Goal: Book appointment/travel/reservation

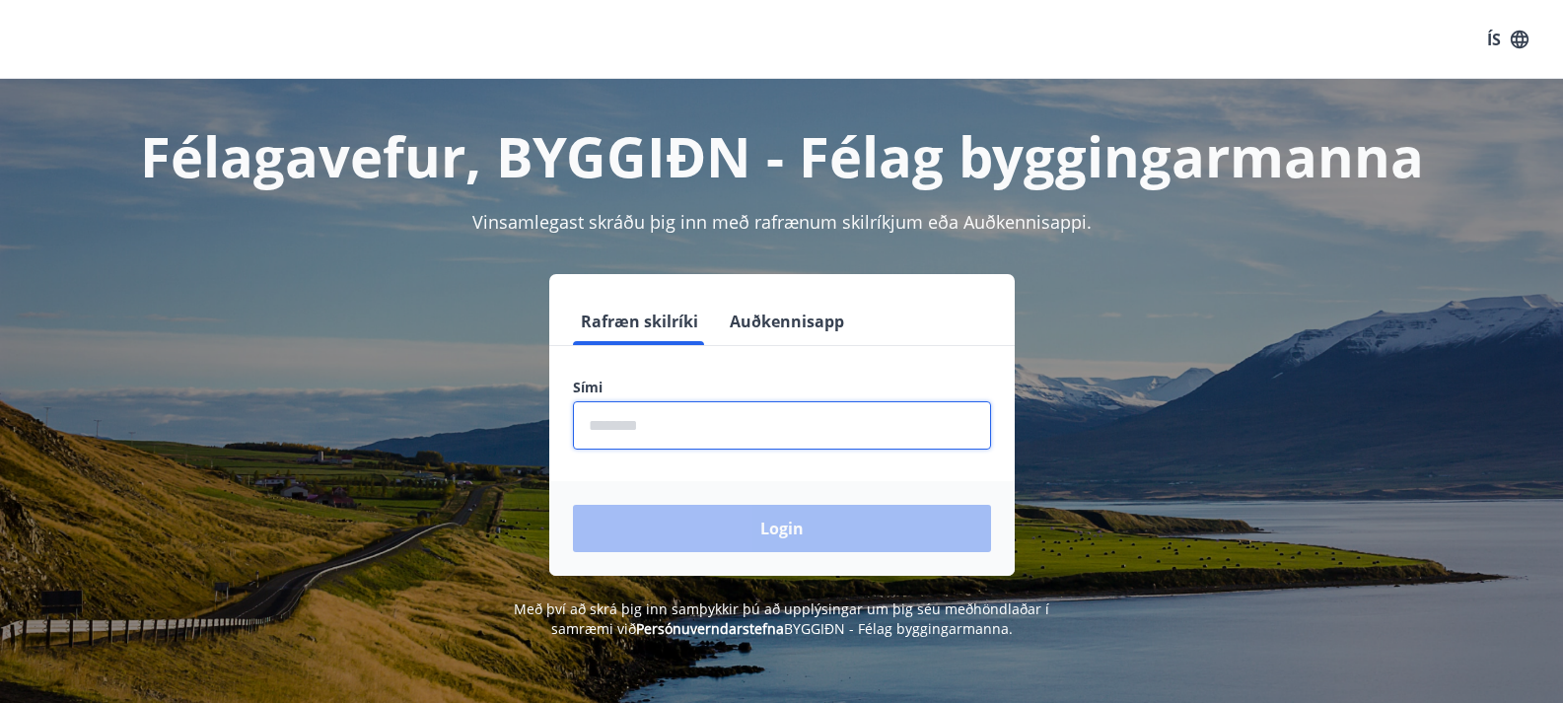
click at [702, 430] on input "phone" at bounding box center [782, 425] width 418 height 48
type input "********"
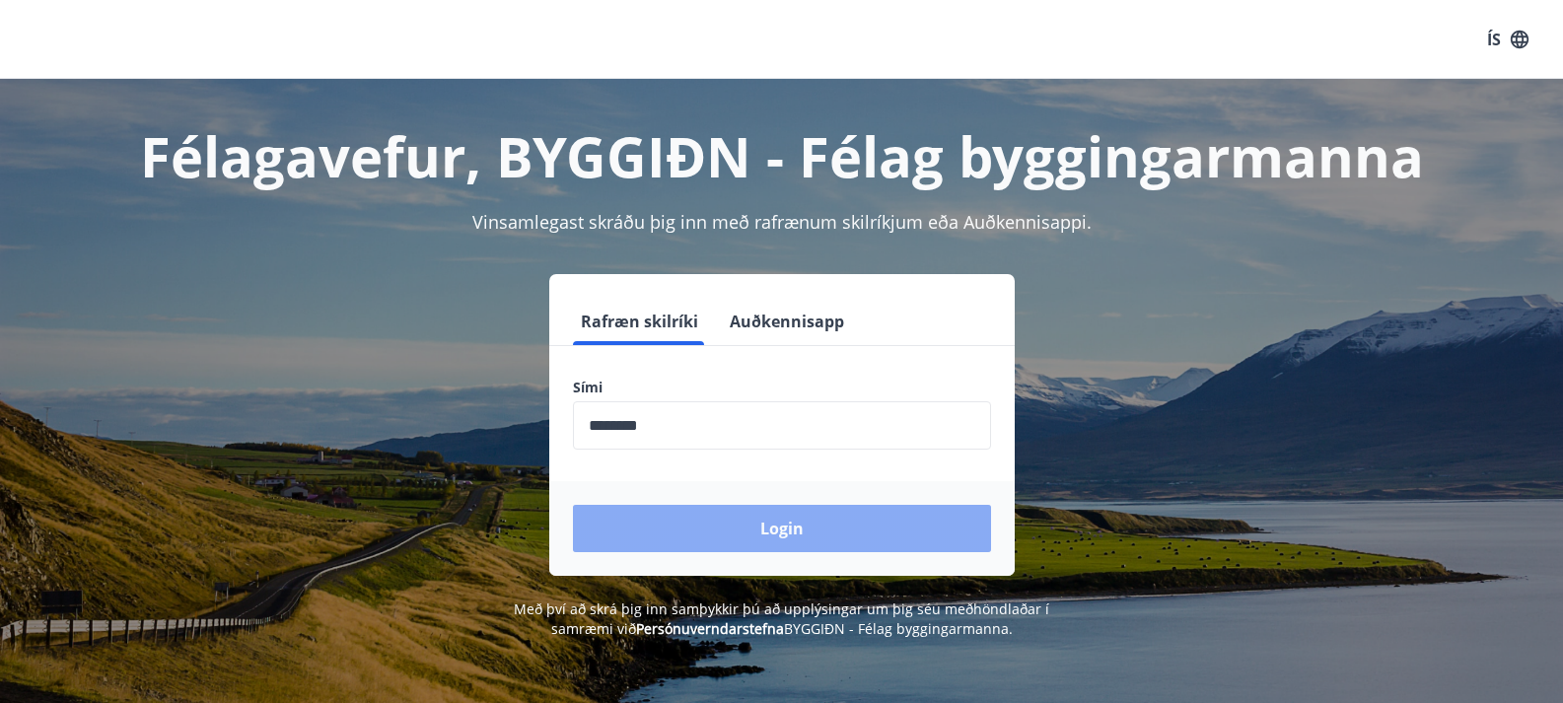
click at [774, 530] on button "Login" at bounding box center [782, 528] width 418 height 47
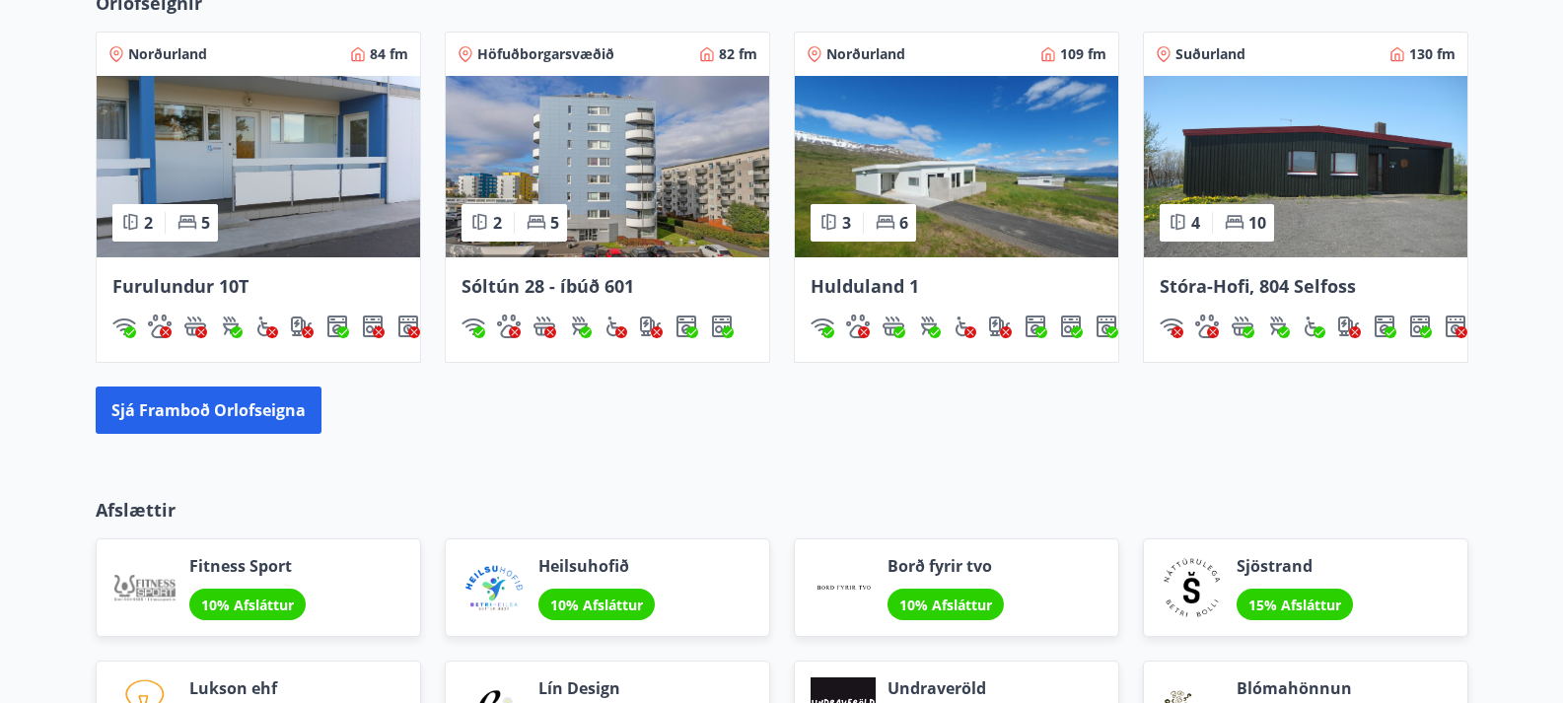
scroll to position [1302, 0]
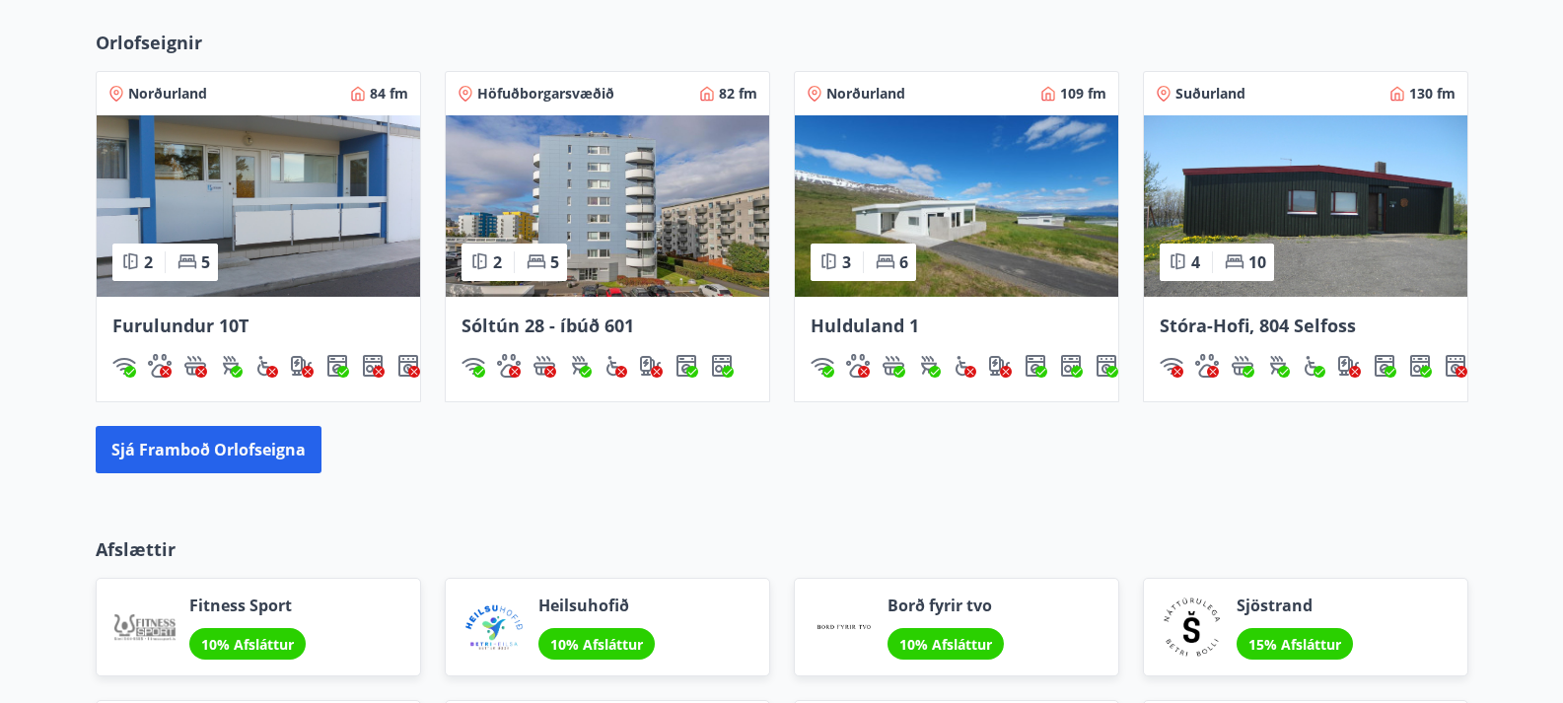
click at [1381, 233] on img at bounding box center [1305, 205] width 323 height 181
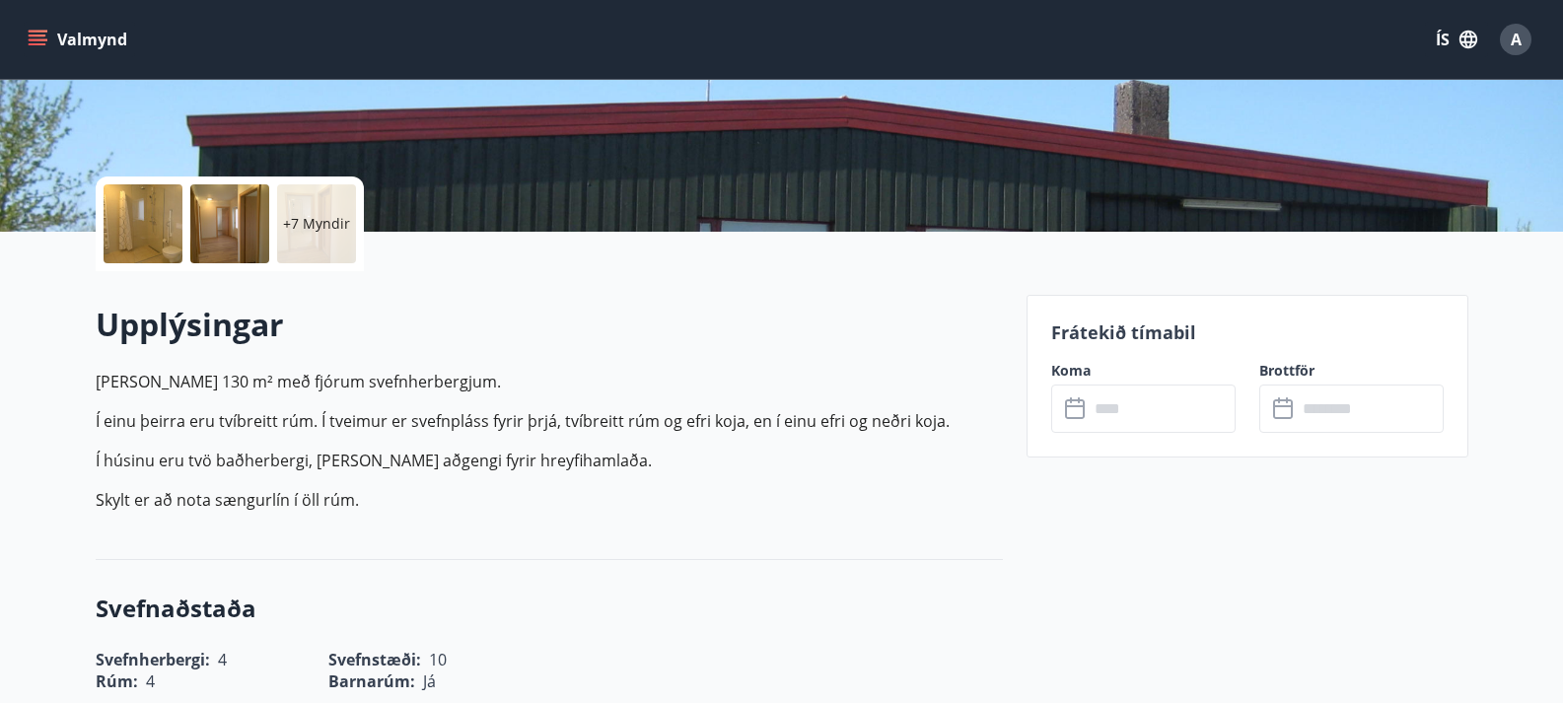
scroll to position [434, 0]
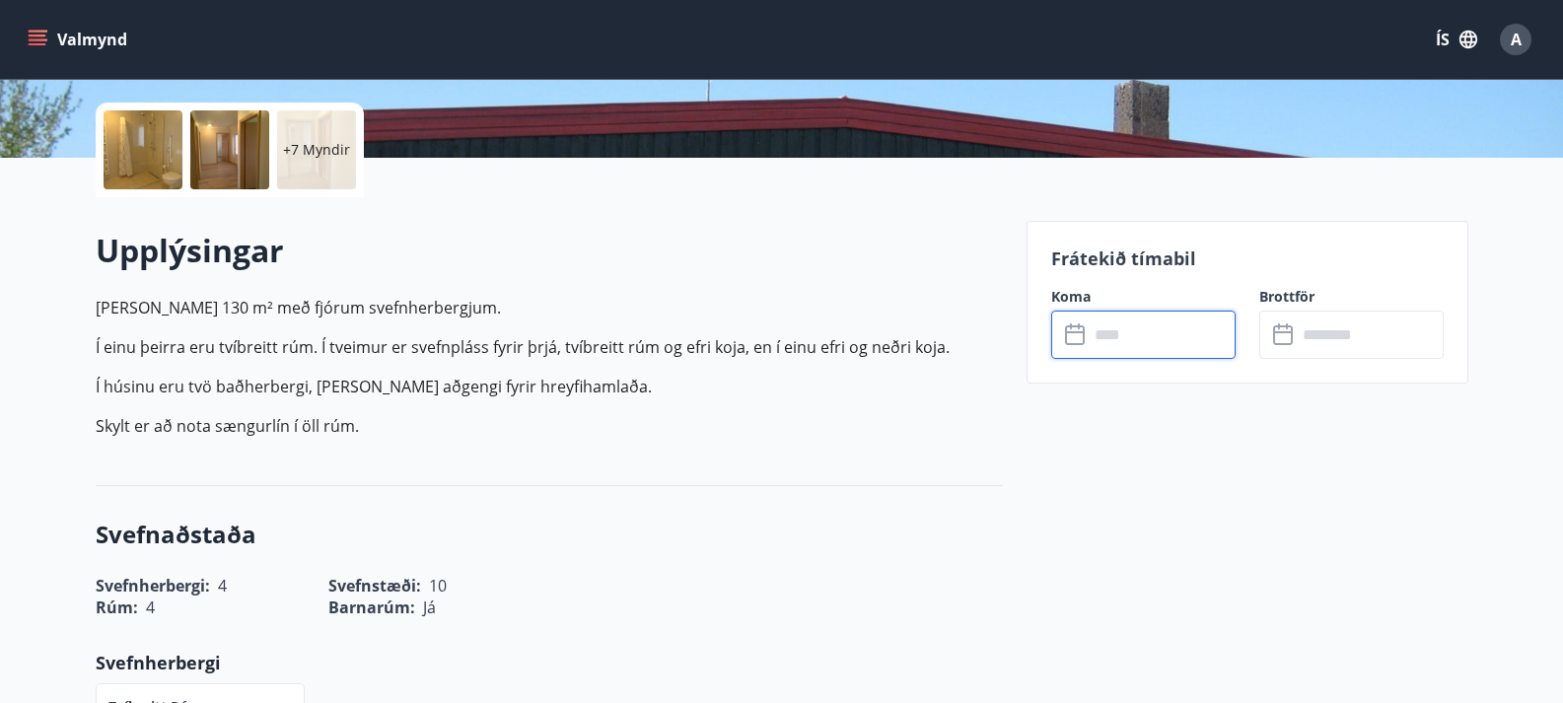
click at [1104, 345] on input "text" at bounding box center [1162, 335] width 147 height 48
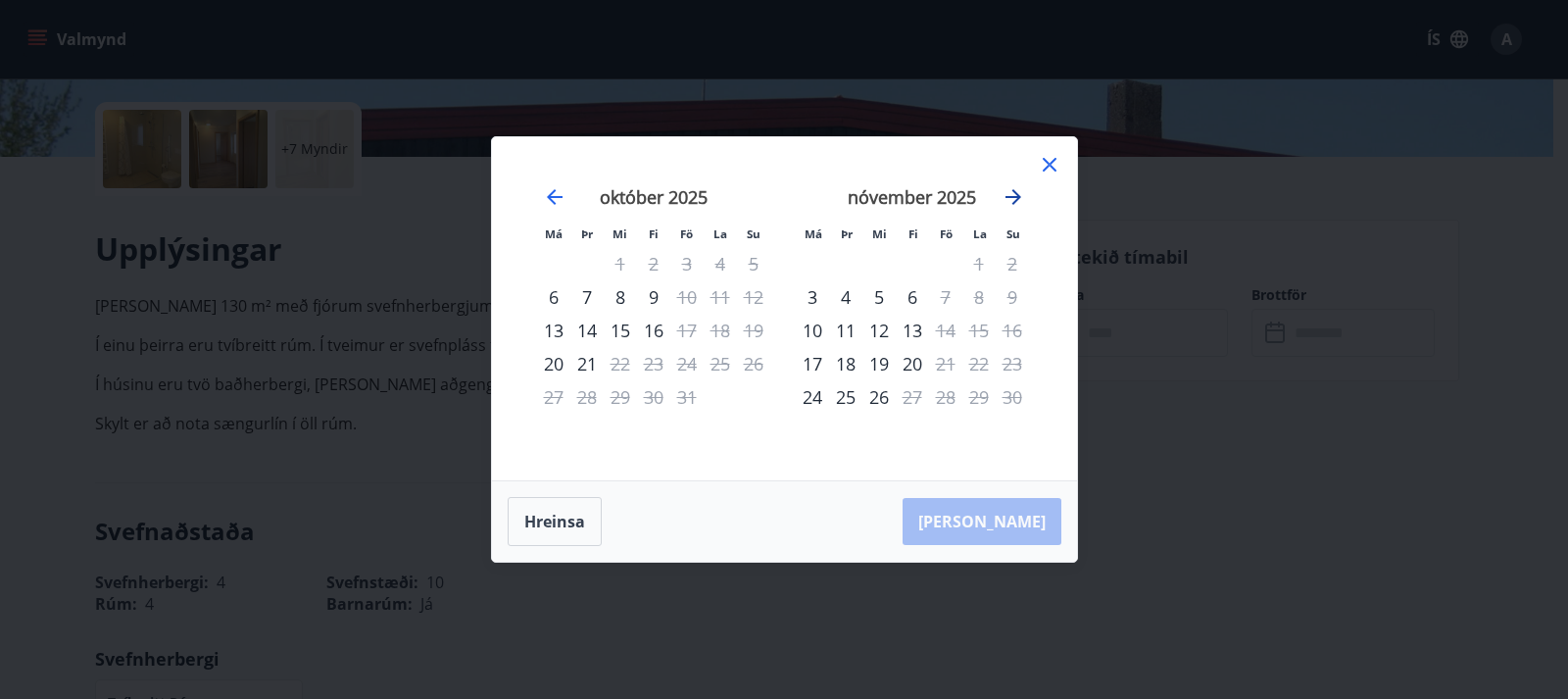
click at [1018, 194] on icon "Move forward to switch to the next month." at bounding box center [1014, 197] width 16 height 16
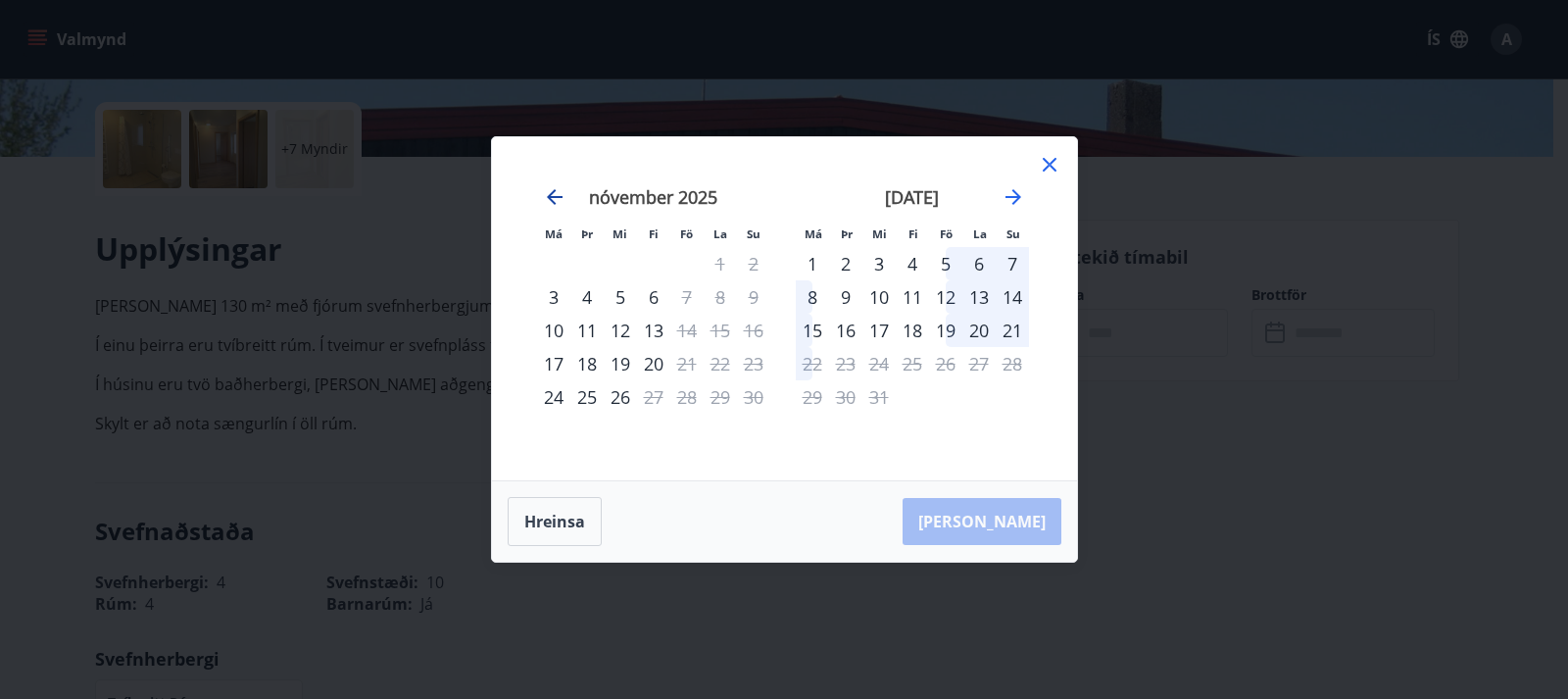
click at [553, 201] on icon "Move backward to switch to the previous month." at bounding box center [554, 197] width 24 height 24
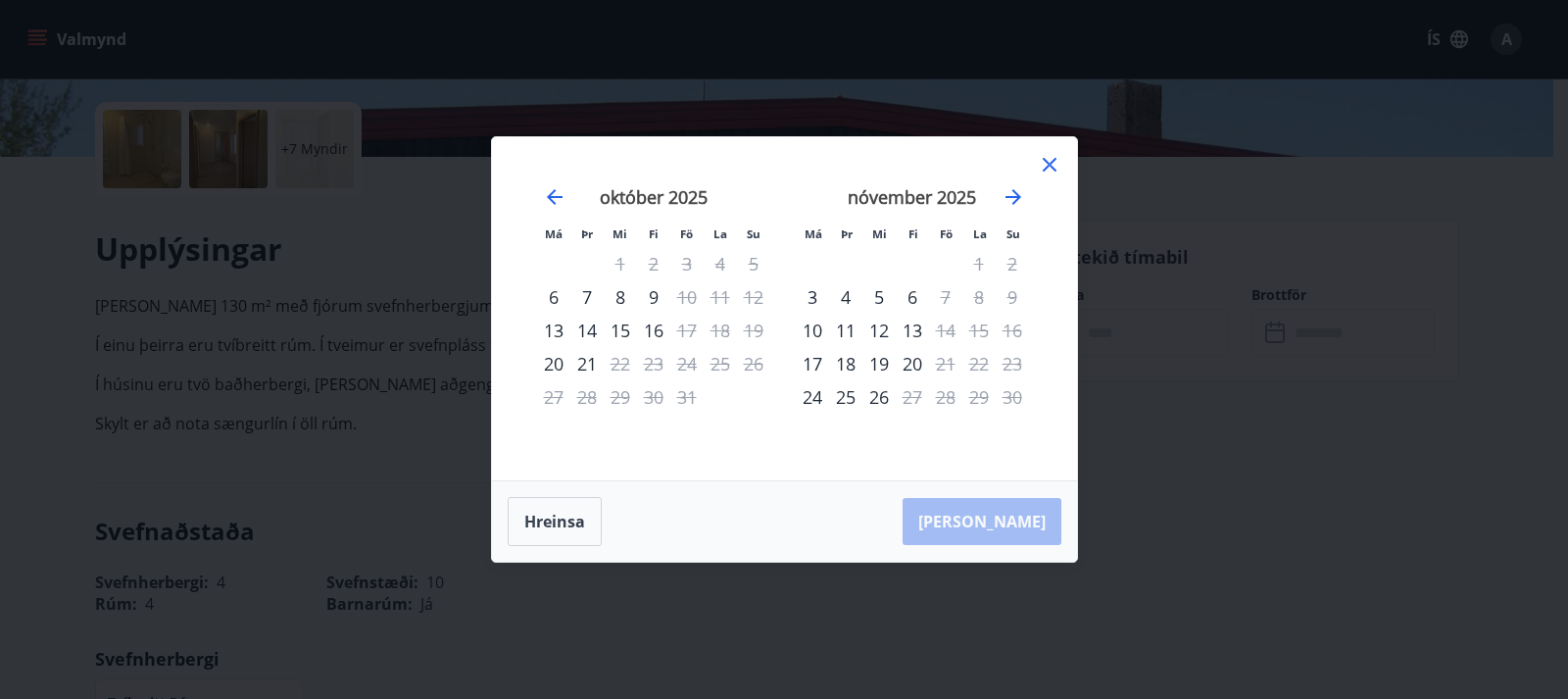
click at [1044, 158] on icon at bounding box center [1049, 165] width 24 height 24
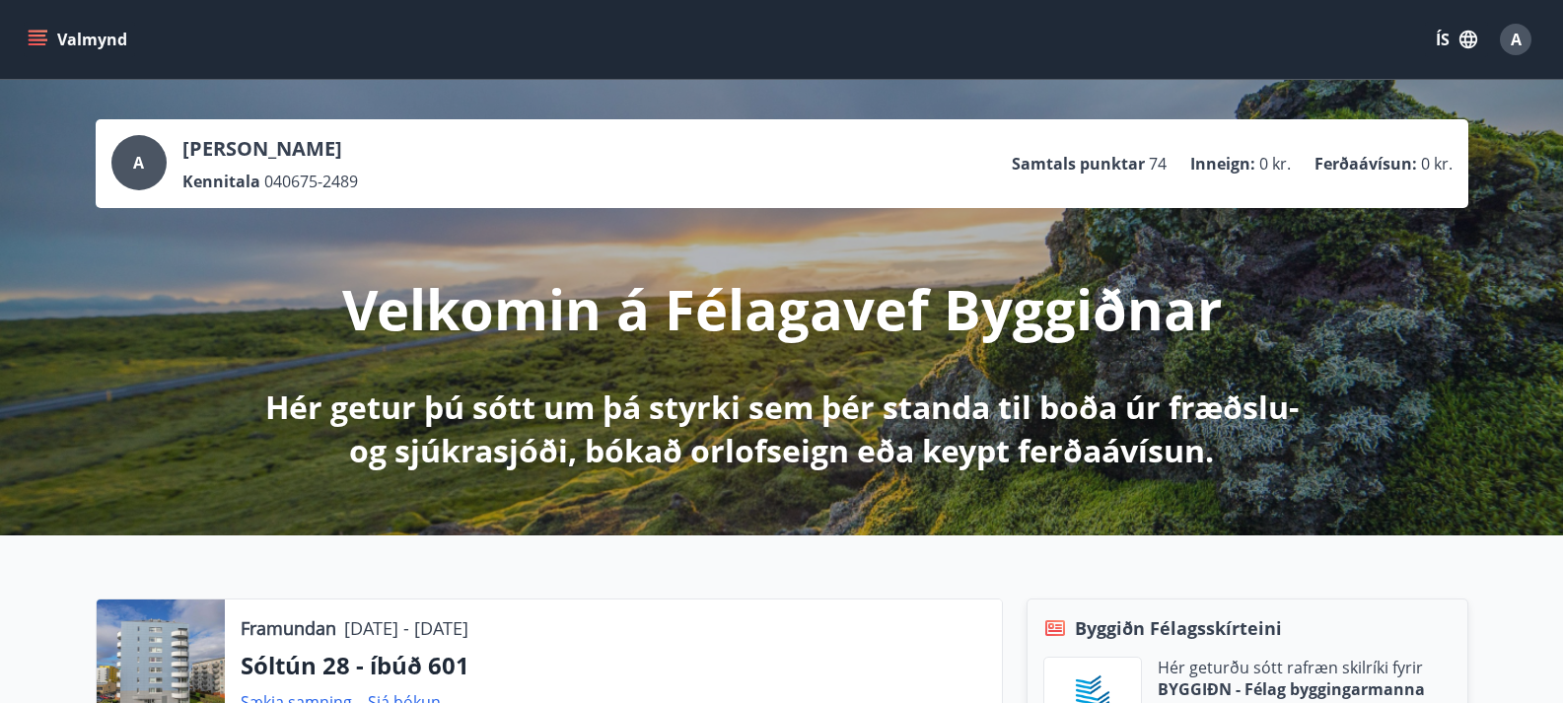
click at [48, 42] on button "Valmynd" at bounding box center [79, 40] width 111 height 36
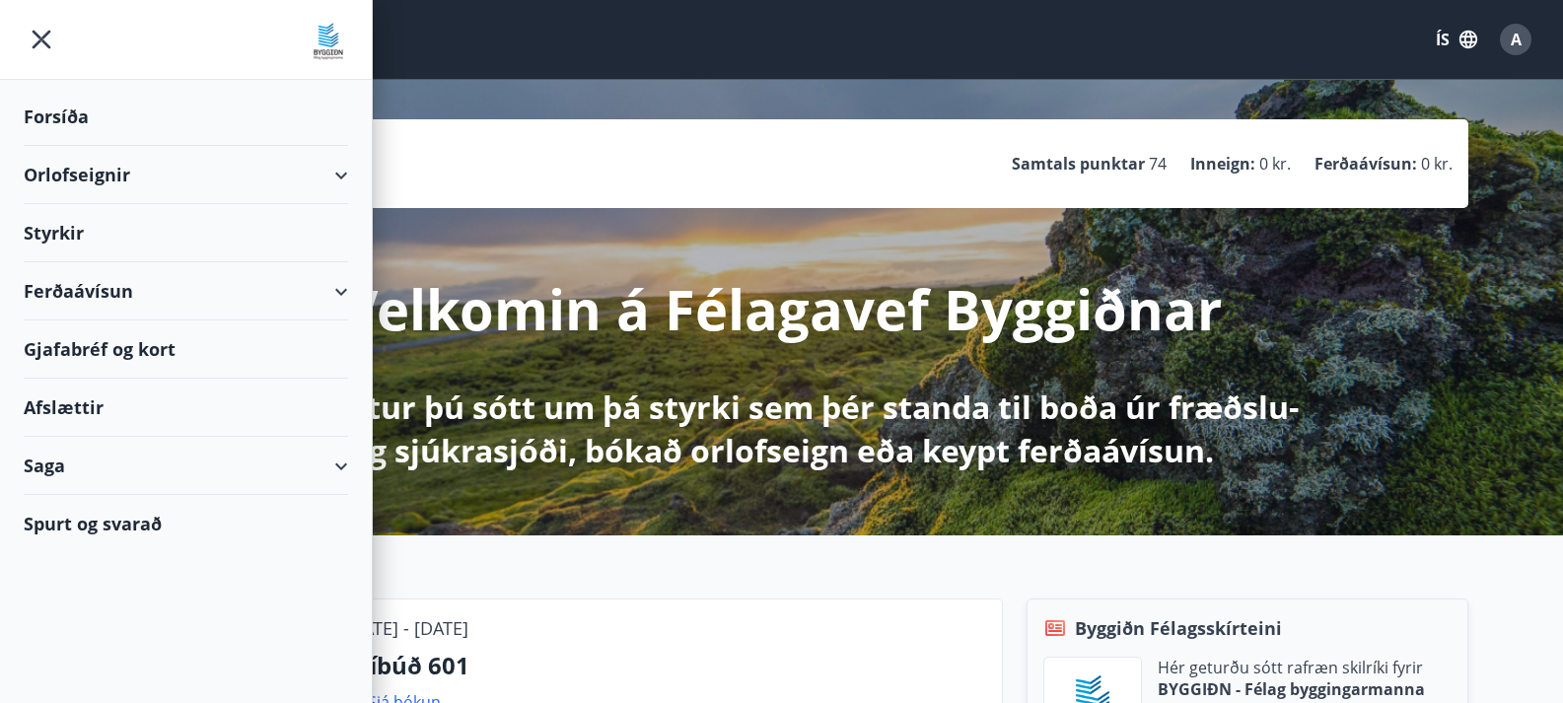
click at [109, 175] on div "Orlofseignir" at bounding box center [186, 175] width 324 height 58
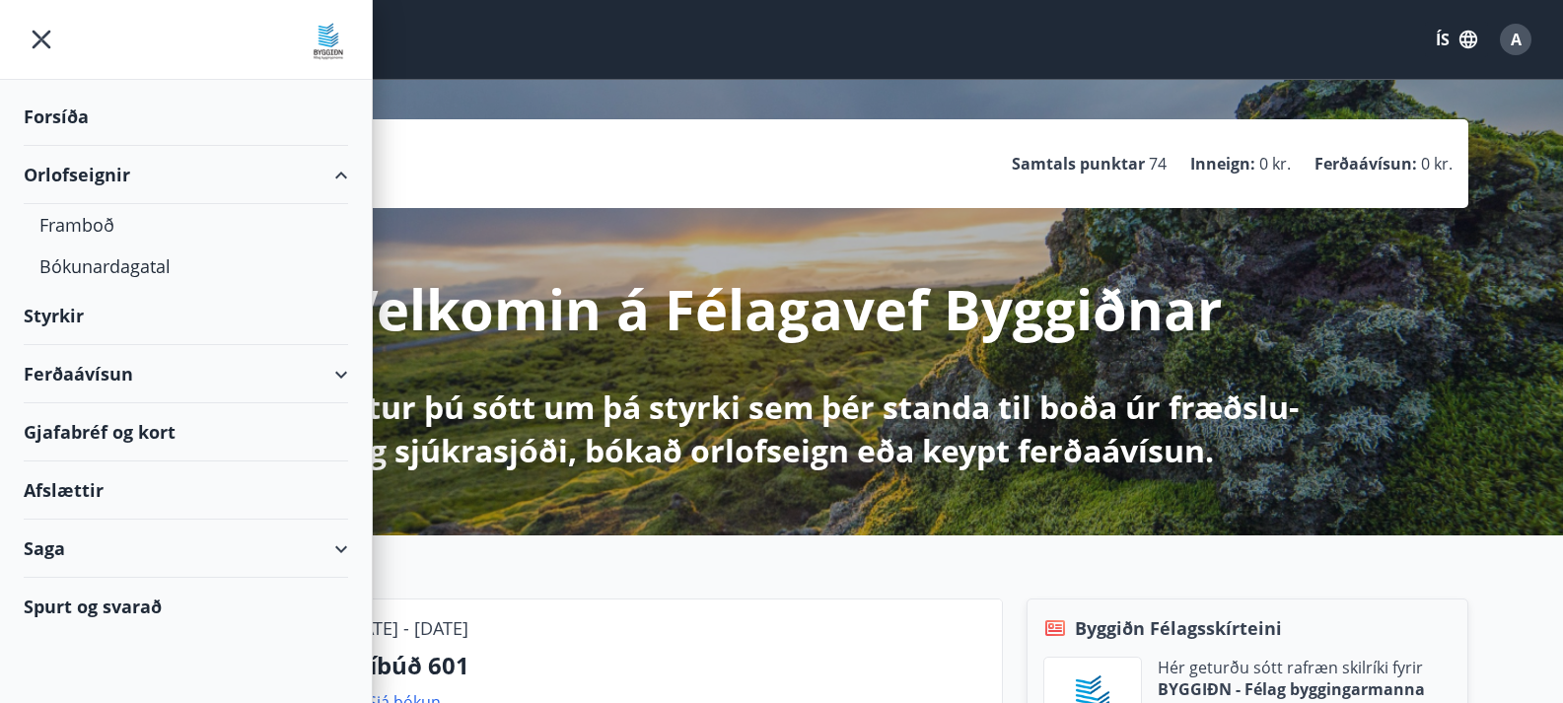
click at [109, 175] on div "Orlofseignir" at bounding box center [186, 175] width 324 height 58
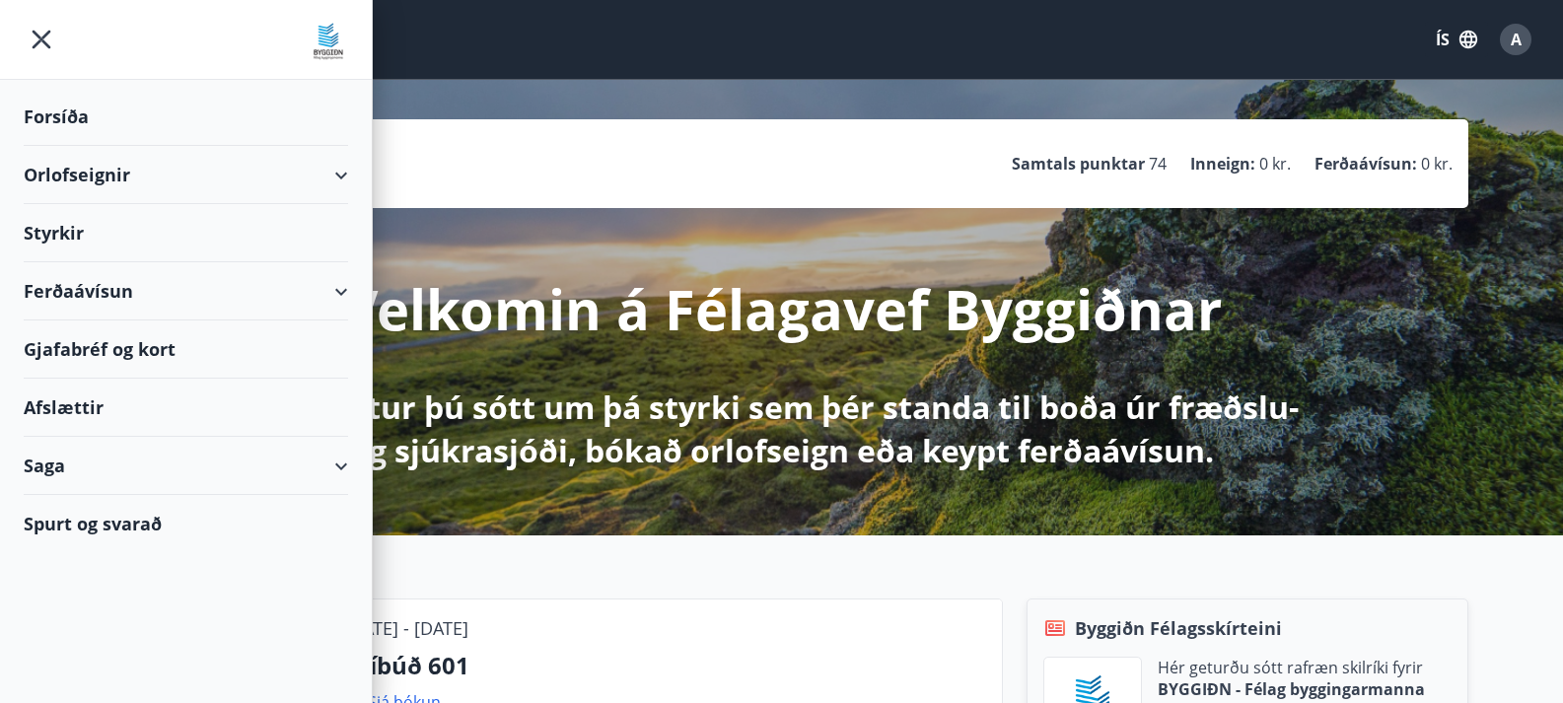
click at [109, 175] on div "Orlofseignir" at bounding box center [186, 175] width 324 height 58
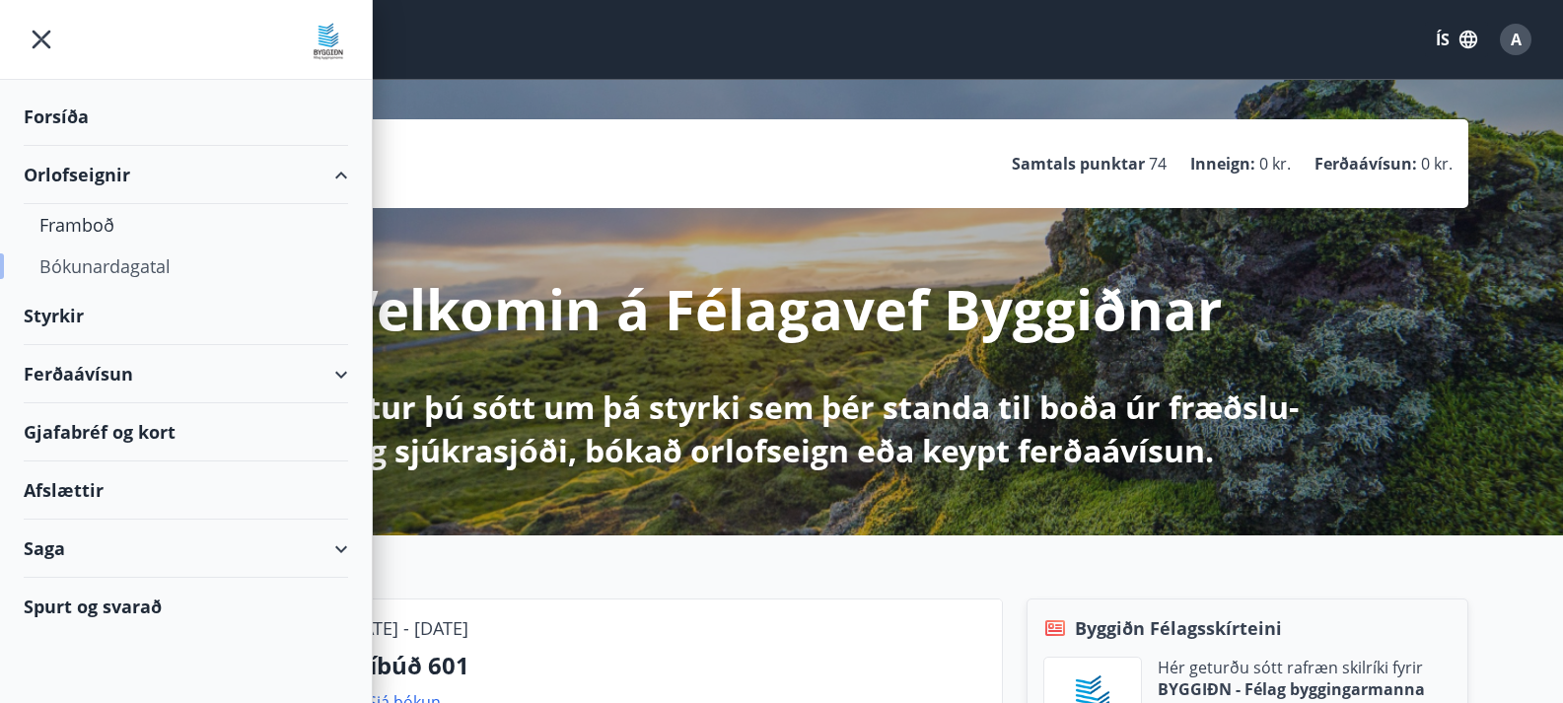
click at [125, 268] on div "Bókunardagatal" at bounding box center [185, 266] width 293 height 41
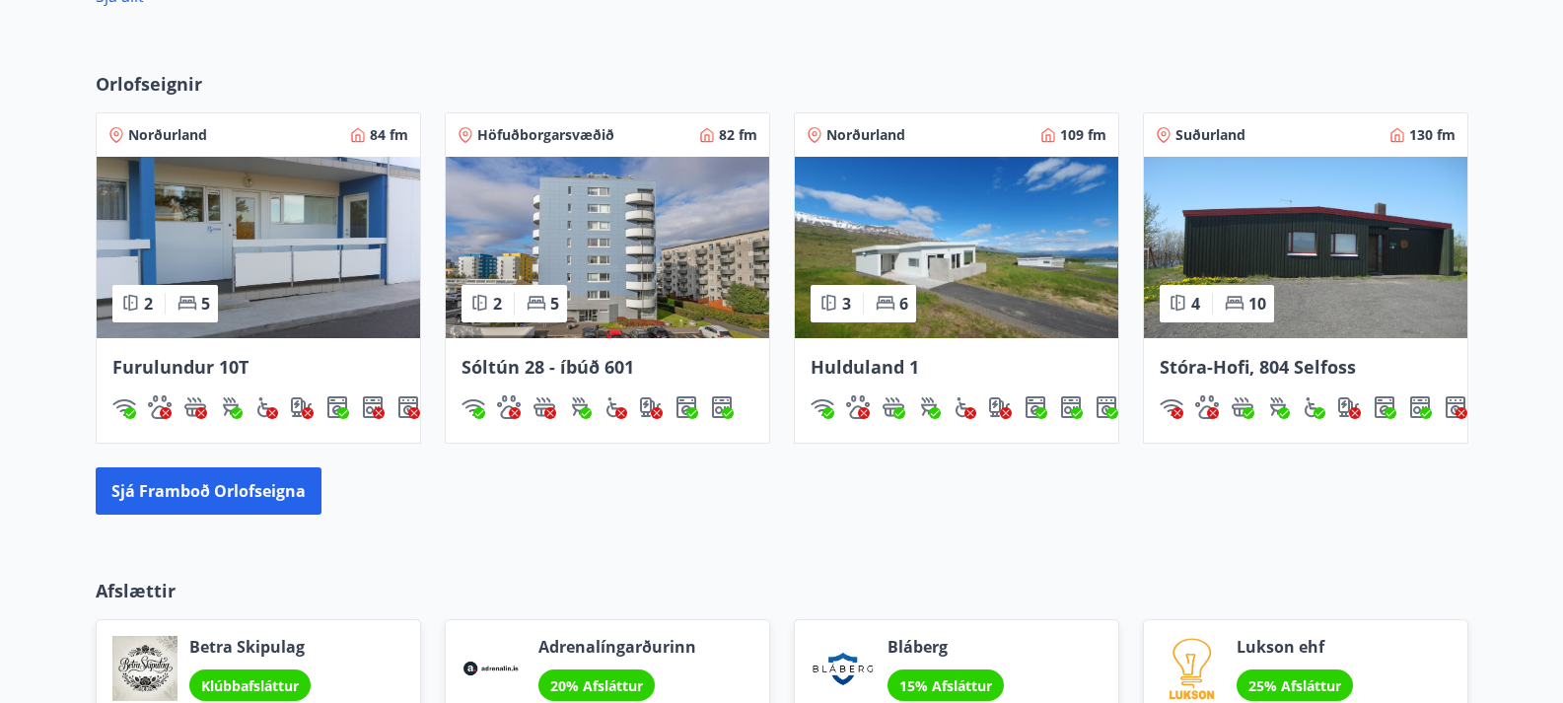
scroll to position [1262, 0]
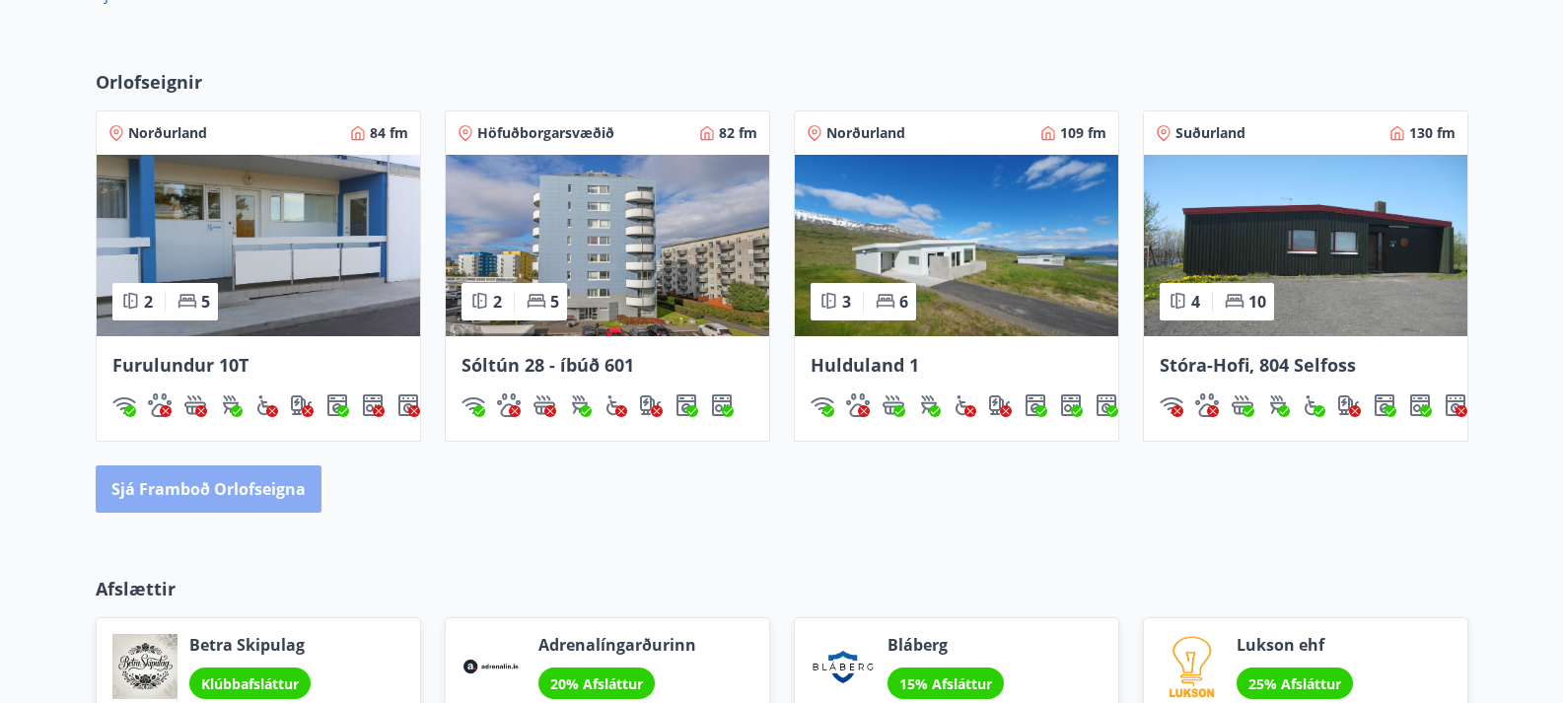
click at [290, 494] on button "Sjá framboð orlofseigna" at bounding box center [209, 489] width 226 height 47
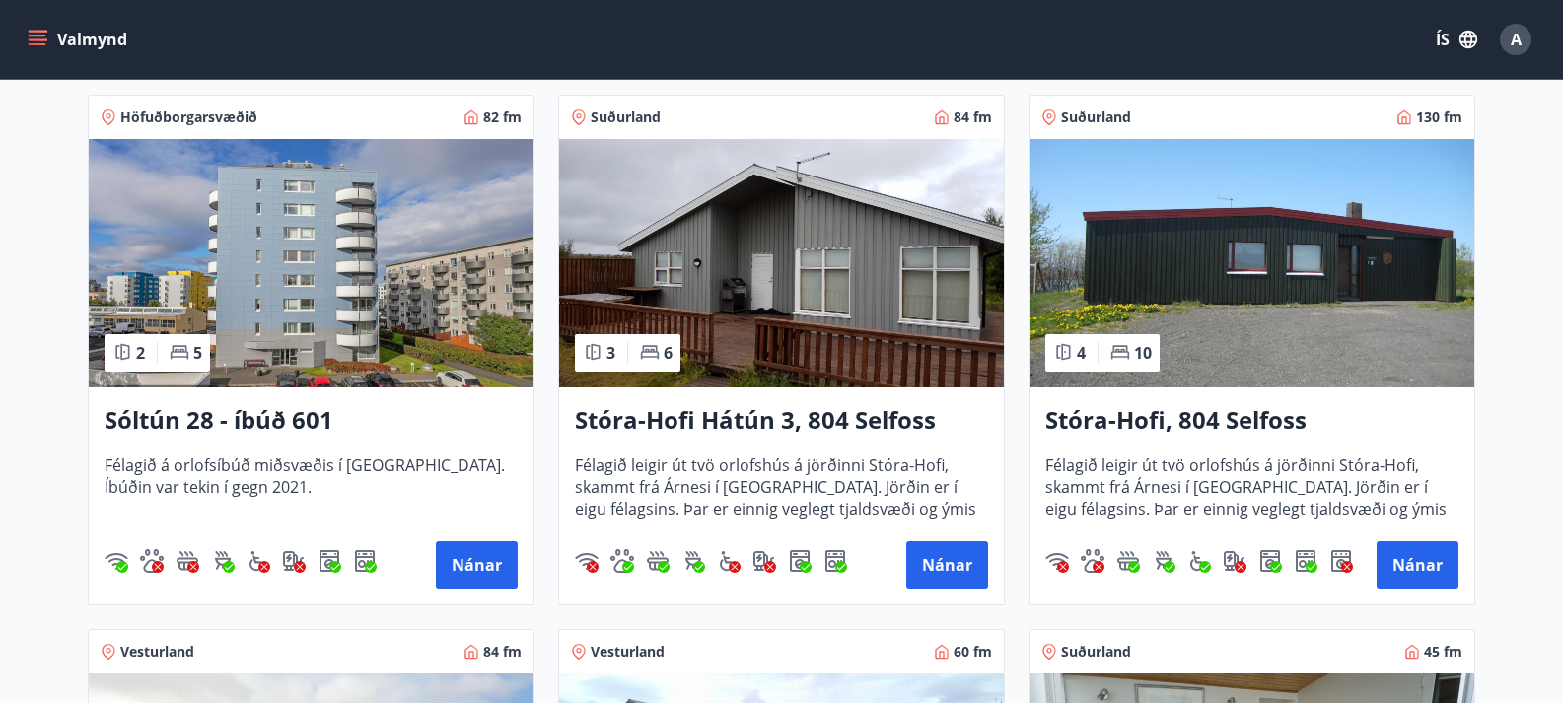
scroll to position [355, 0]
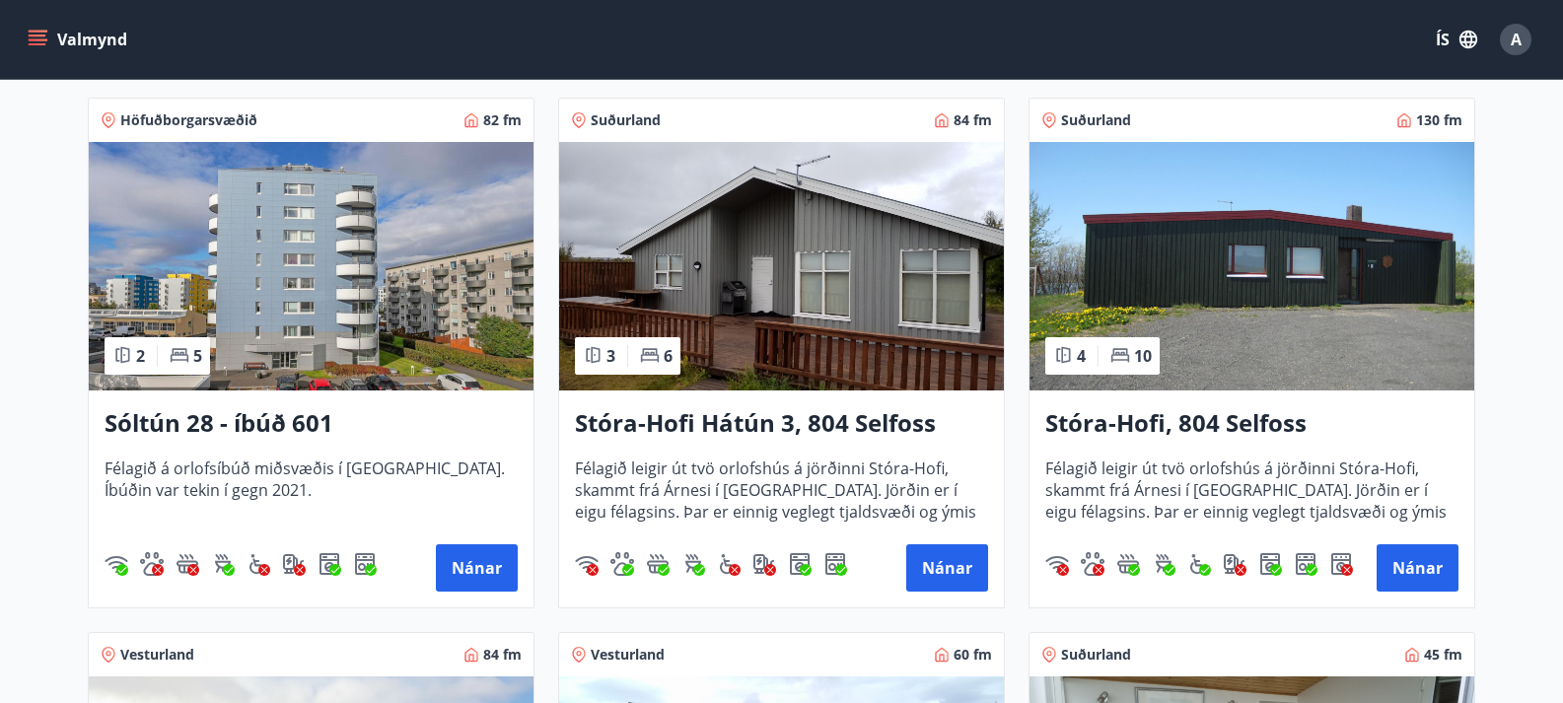
click at [797, 318] on img at bounding box center [781, 266] width 445 height 249
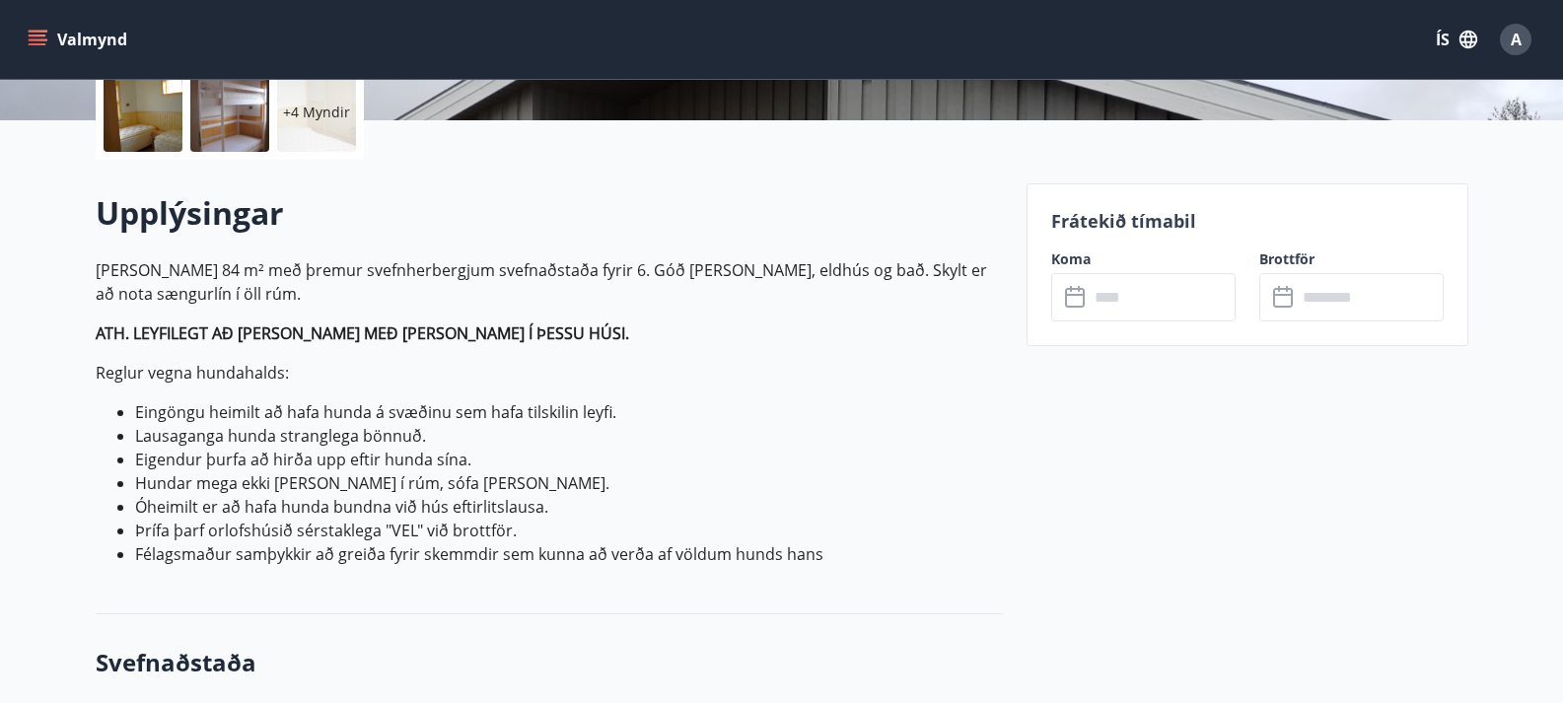
scroll to position [473, 0]
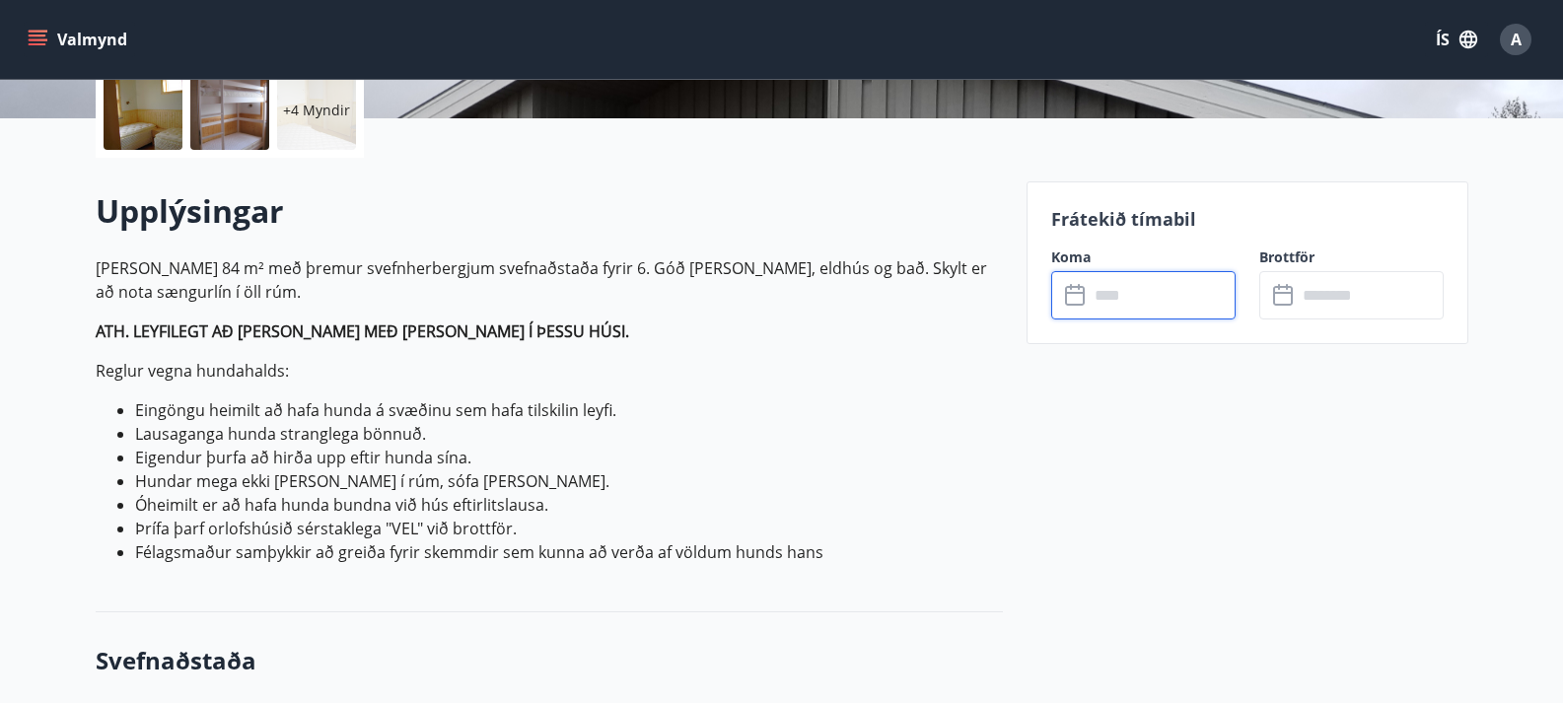
click at [1114, 299] on input "text" at bounding box center [1162, 295] width 147 height 48
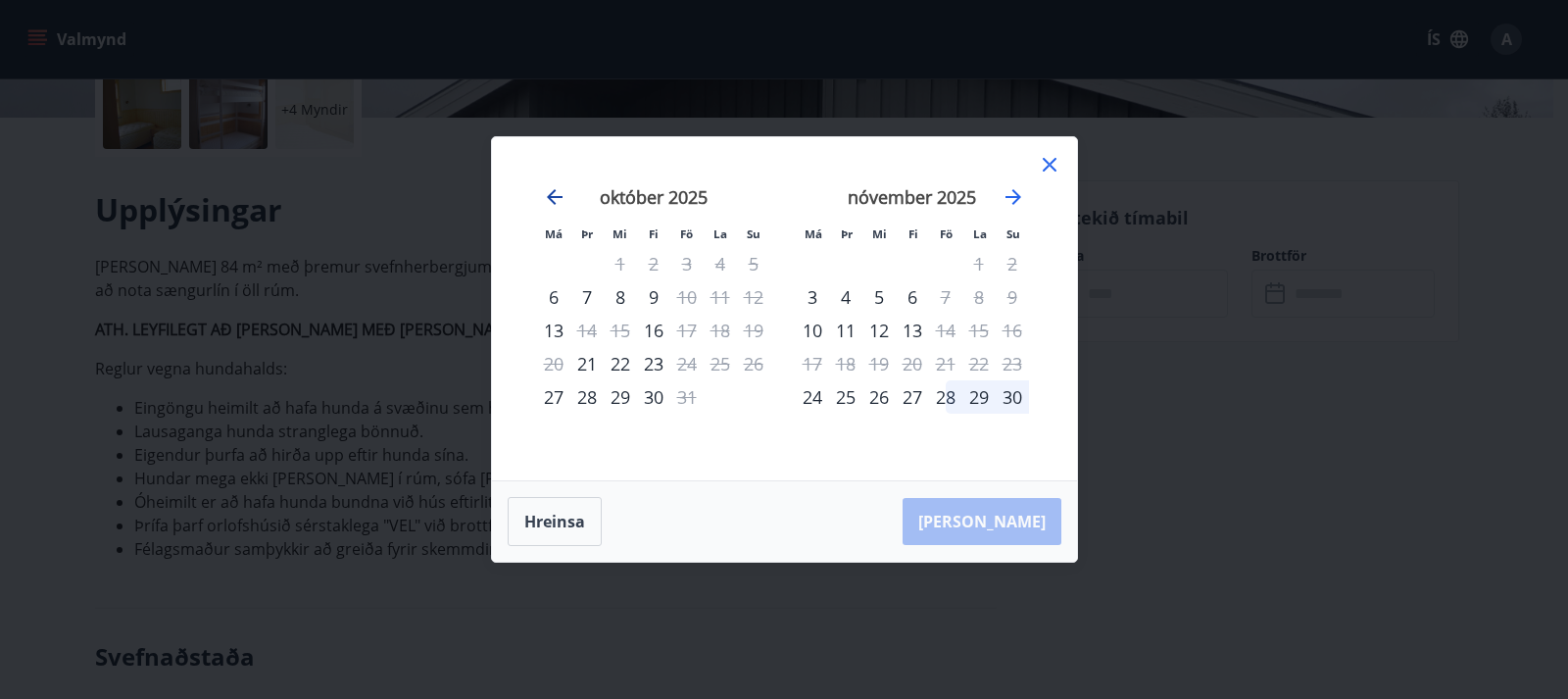
click at [553, 200] on icon "Move backward to switch to the previous month." at bounding box center [554, 197] width 24 height 24
click at [1011, 197] on icon "Move forward to switch to the next month." at bounding box center [1014, 197] width 16 height 16
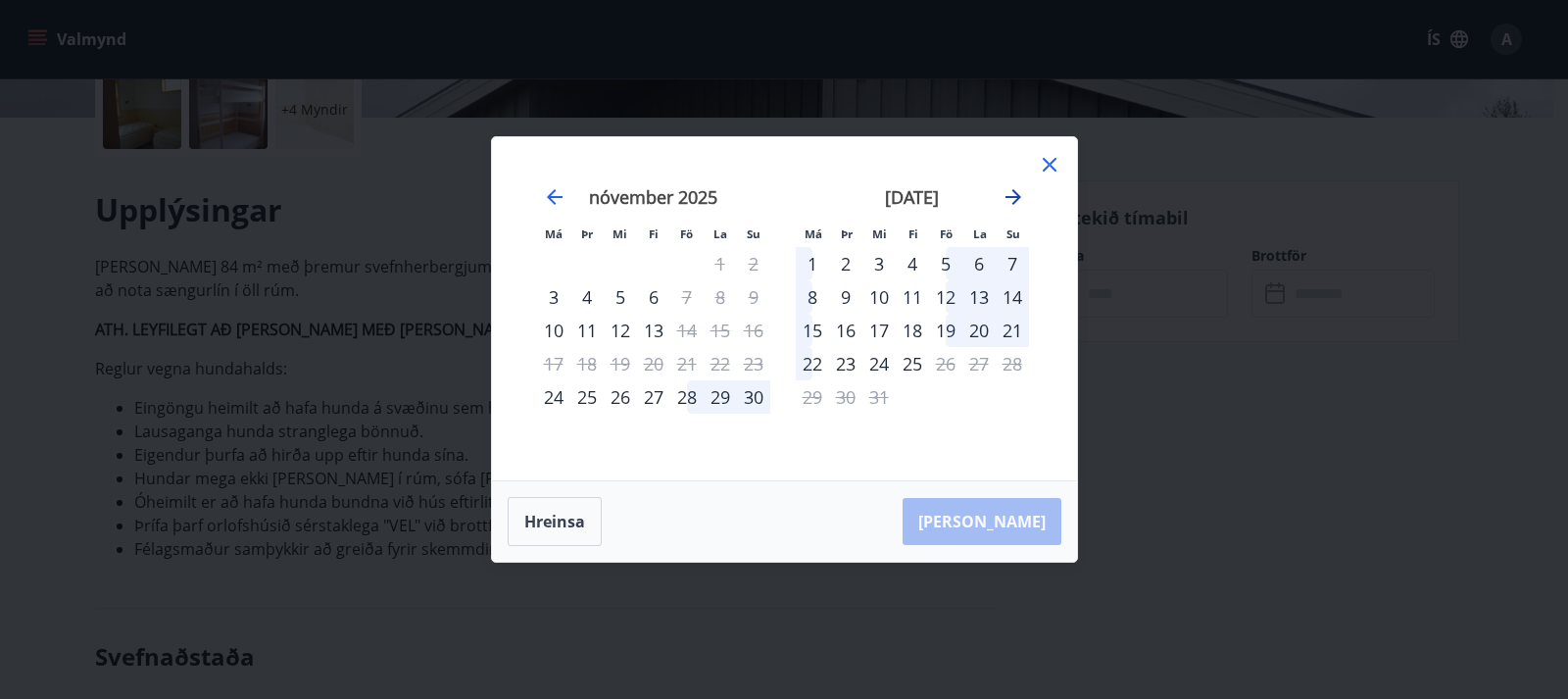
click at [1011, 197] on icon "Move forward to switch to the next month." at bounding box center [1014, 197] width 16 height 16
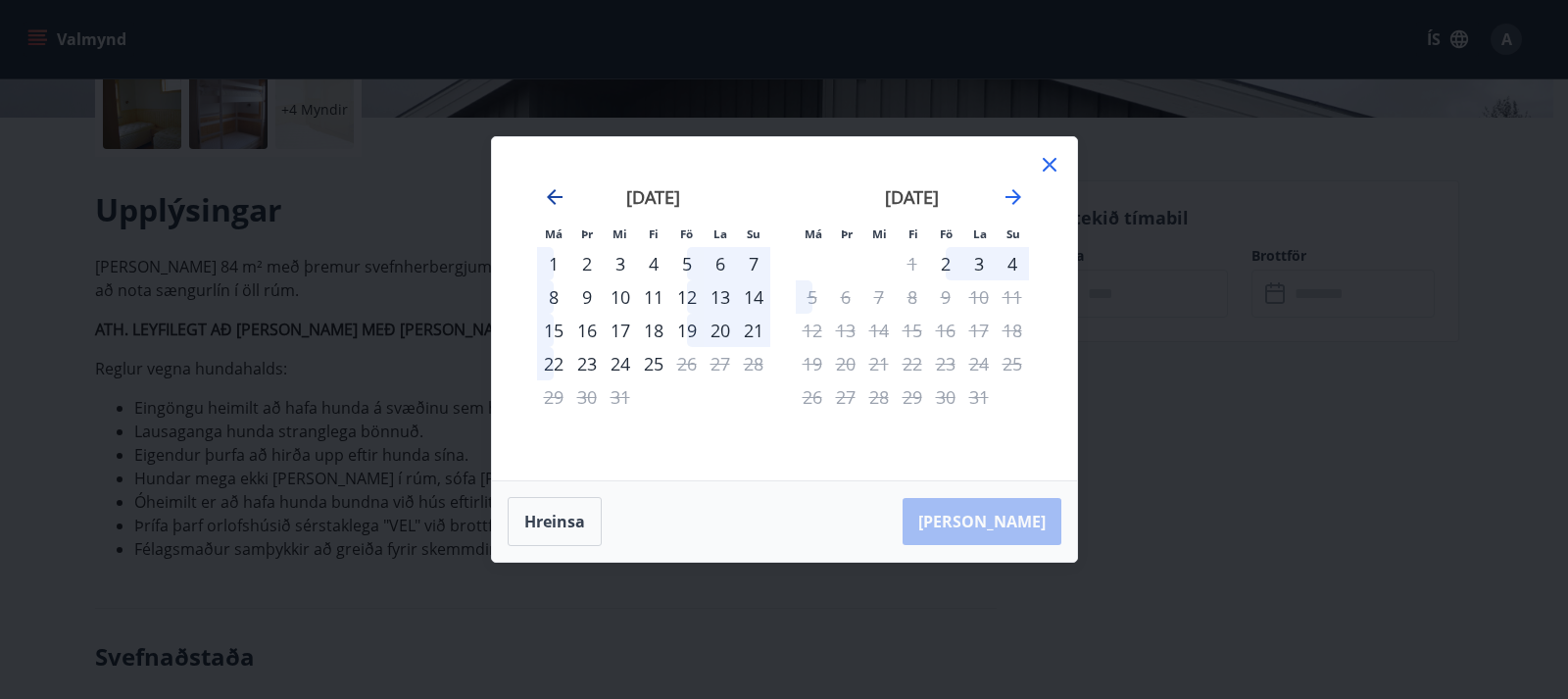
click at [549, 197] on icon "Move backward to switch to the previous month." at bounding box center [554, 197] width 16 height 16
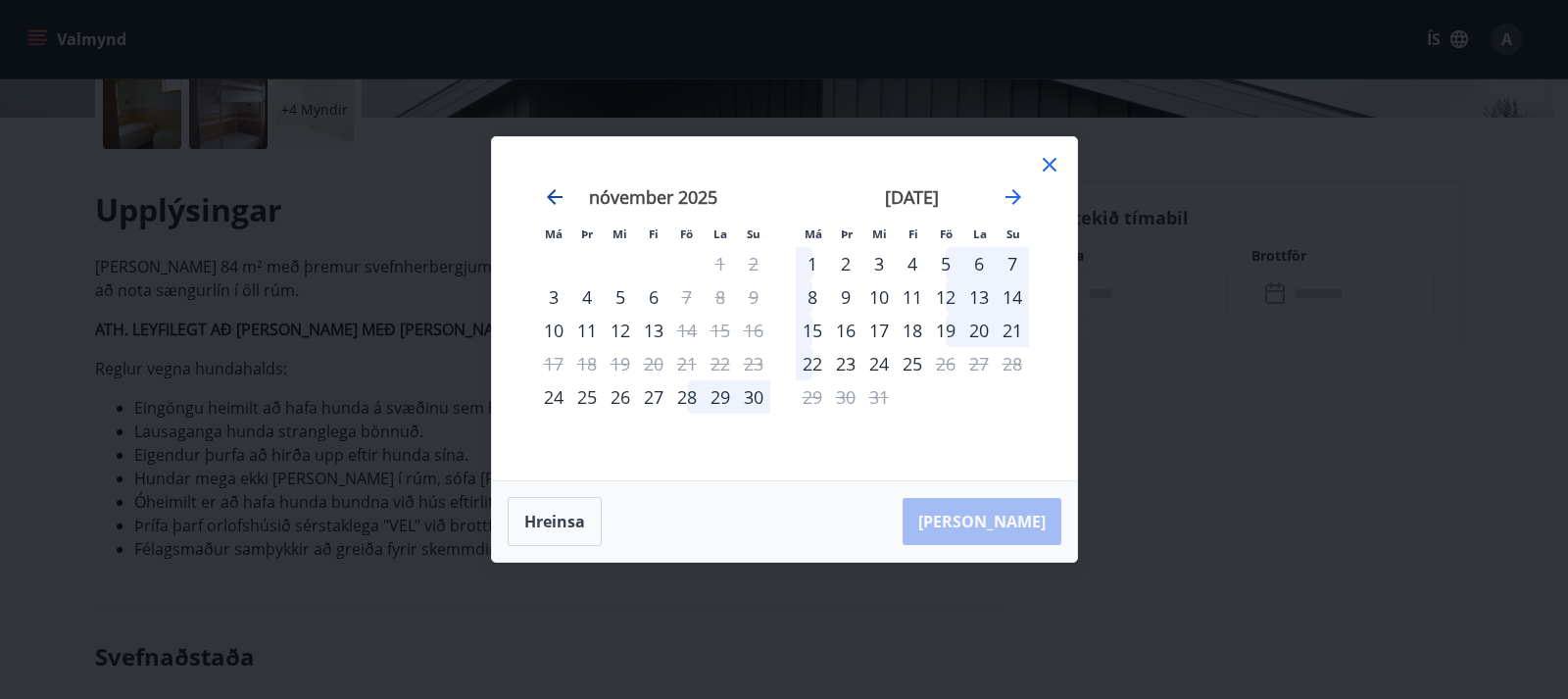
click at [549, 197] on icon "Move backward to switch to the previous month." at bounding box center [554, 197] width 16 height 16
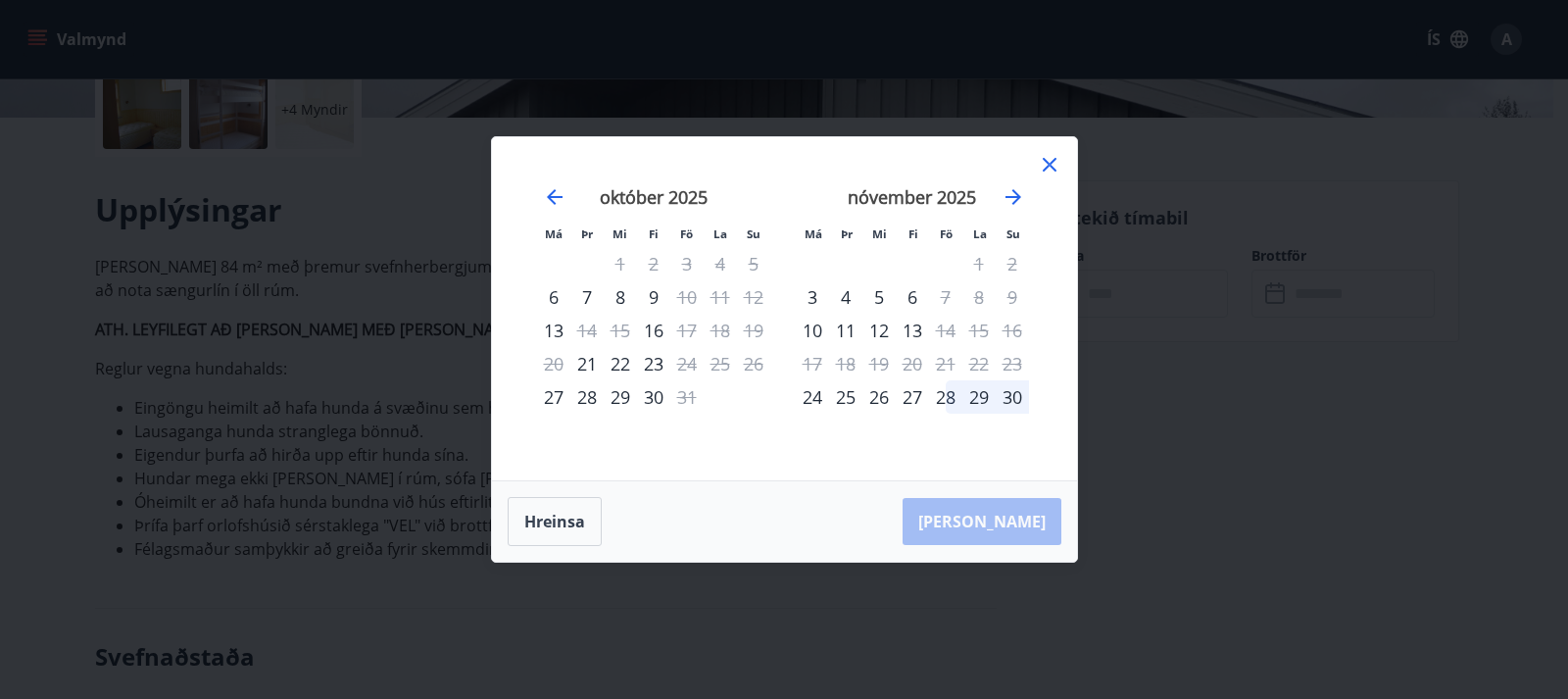
click at [1050, 156] on icon at bounding box center [1049, 165] width 24 height 24
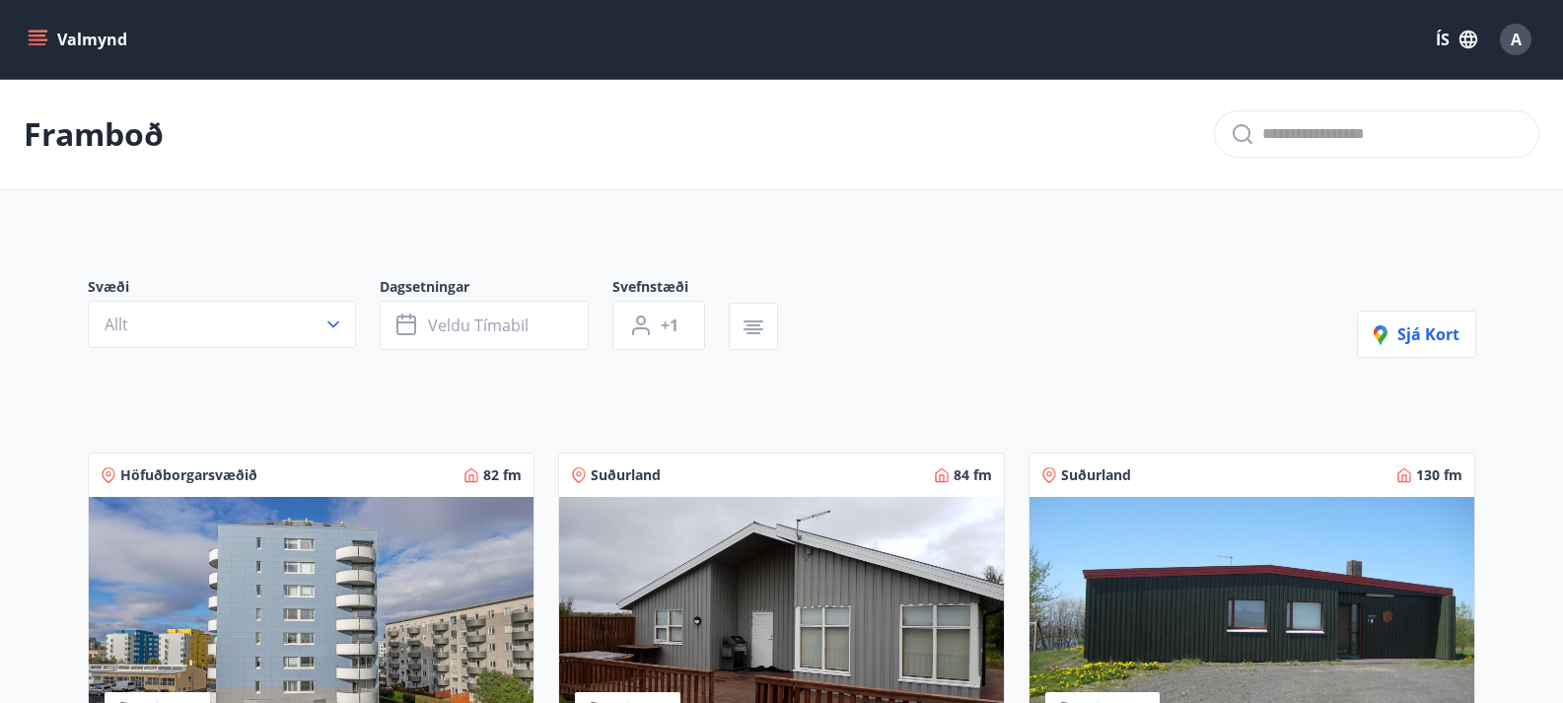
click at [1140, 595] on img at bounding box center [1252, 621] width 445 height 249
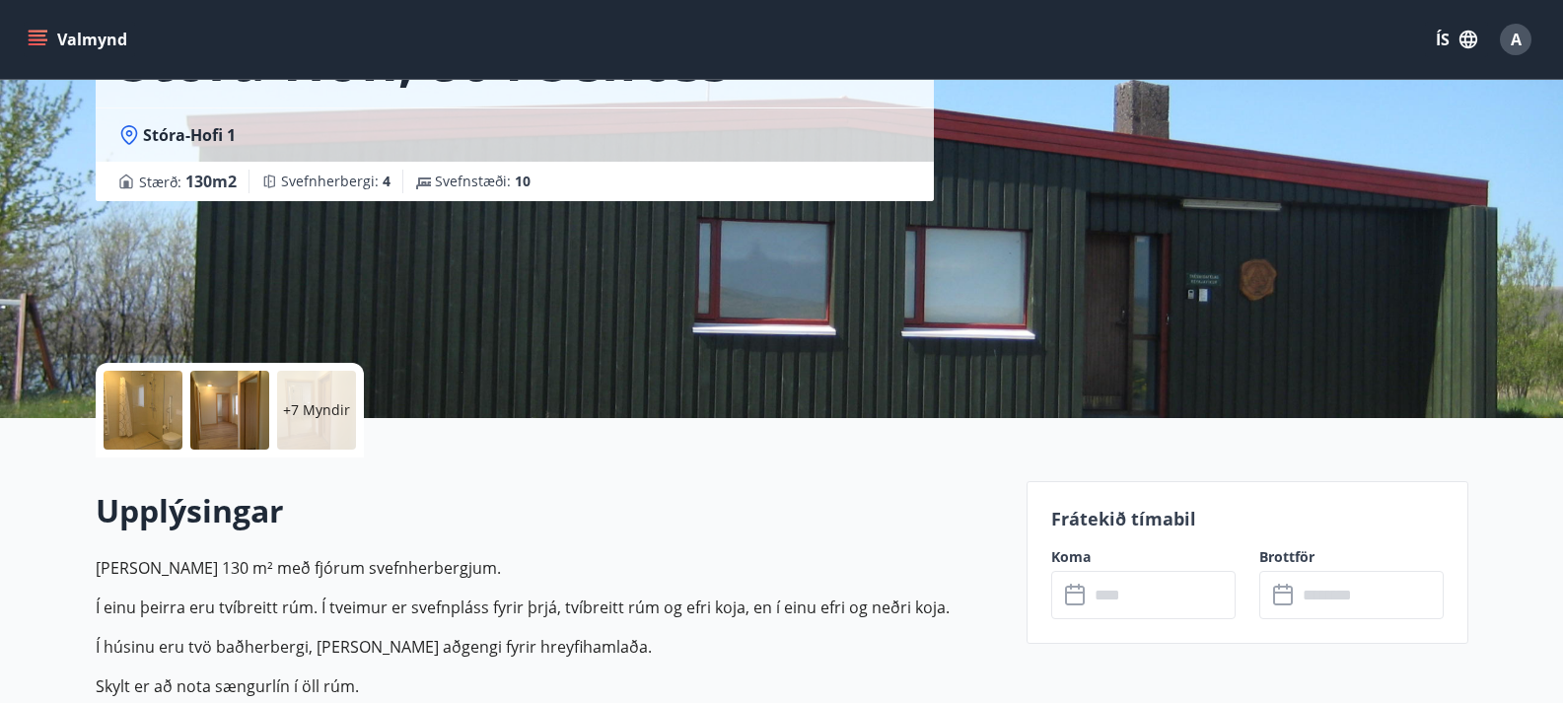
scroll to position [237, 0]
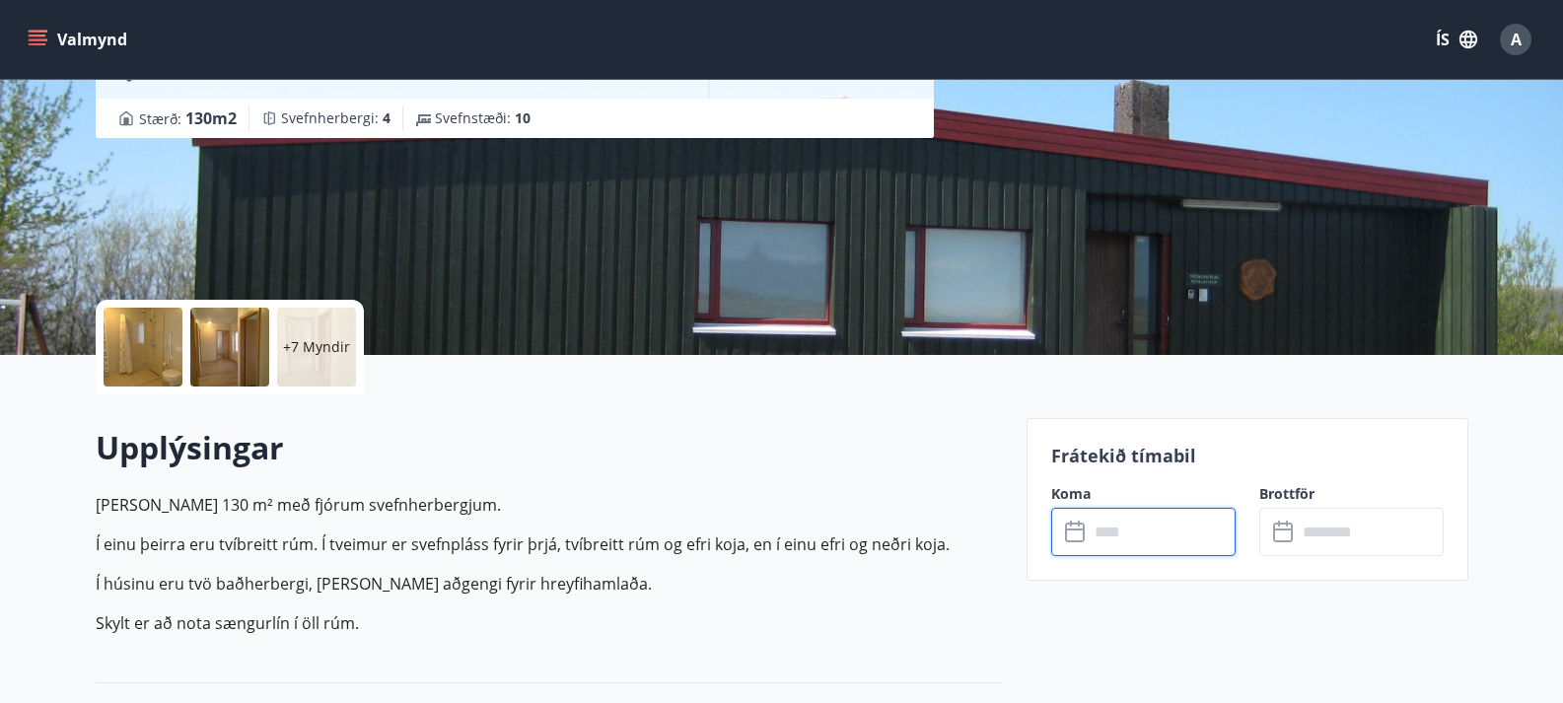
click at [1129, 533] on input "text" at bounding box center [1162, 532] width 147 height 48
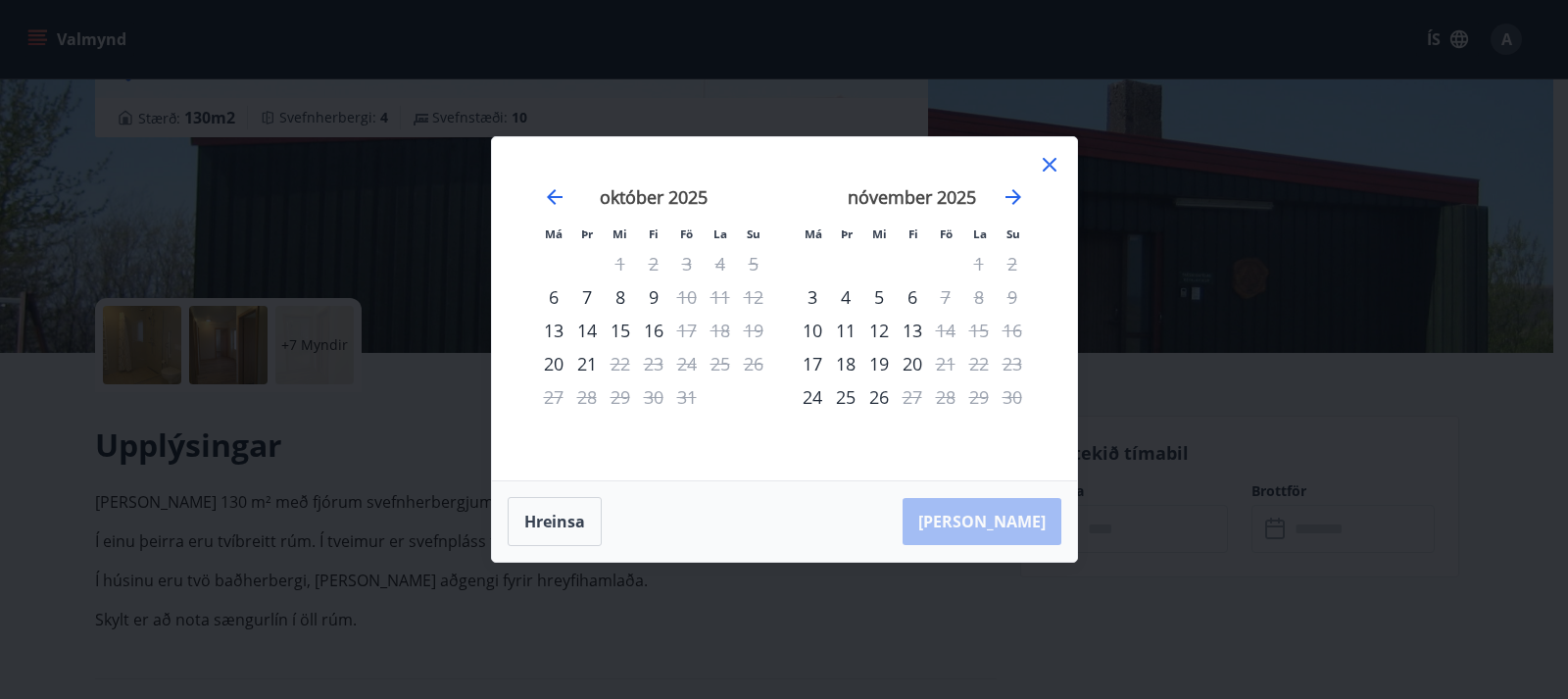
click at [1044, 167] on icon at bounding box center [1049, 165] width 24 height 24
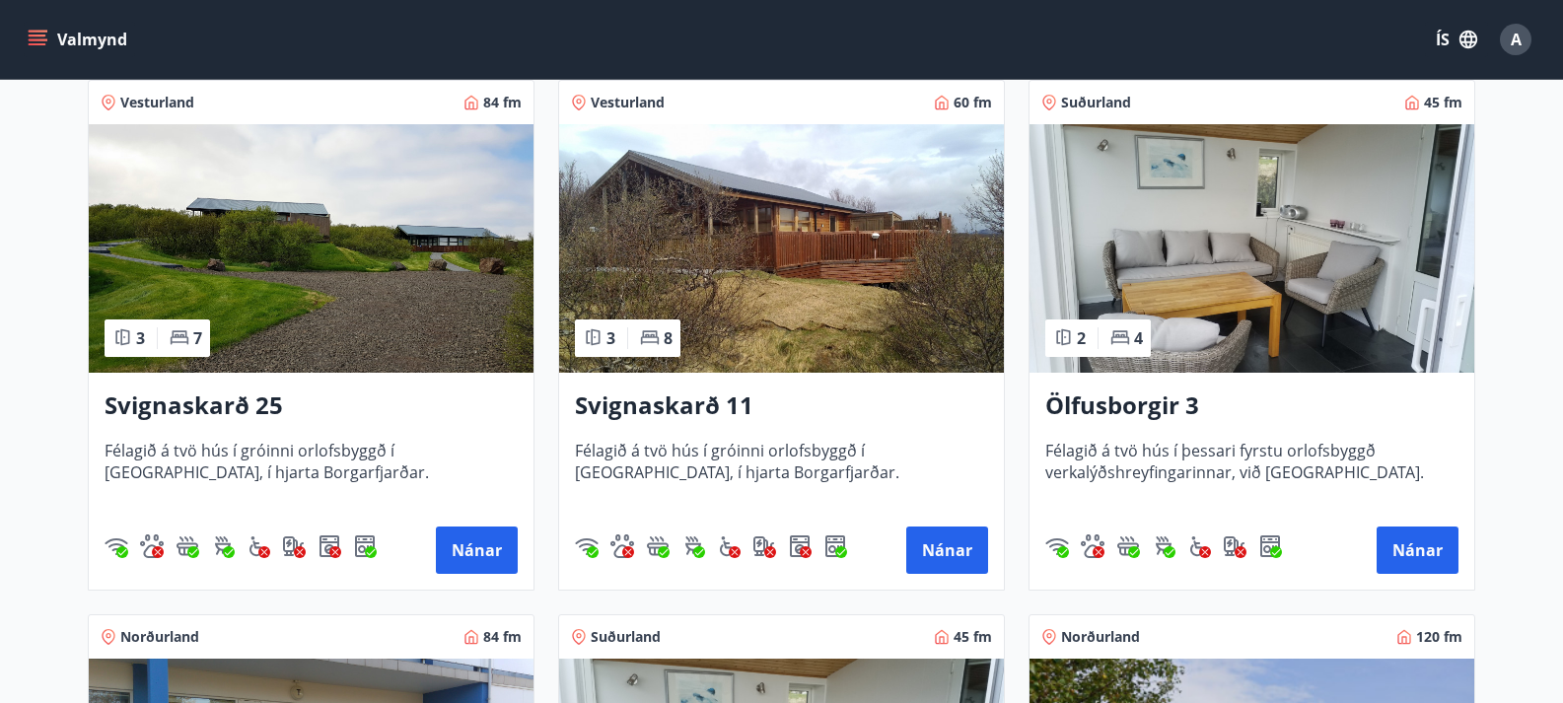
scroll to position [947, 0]
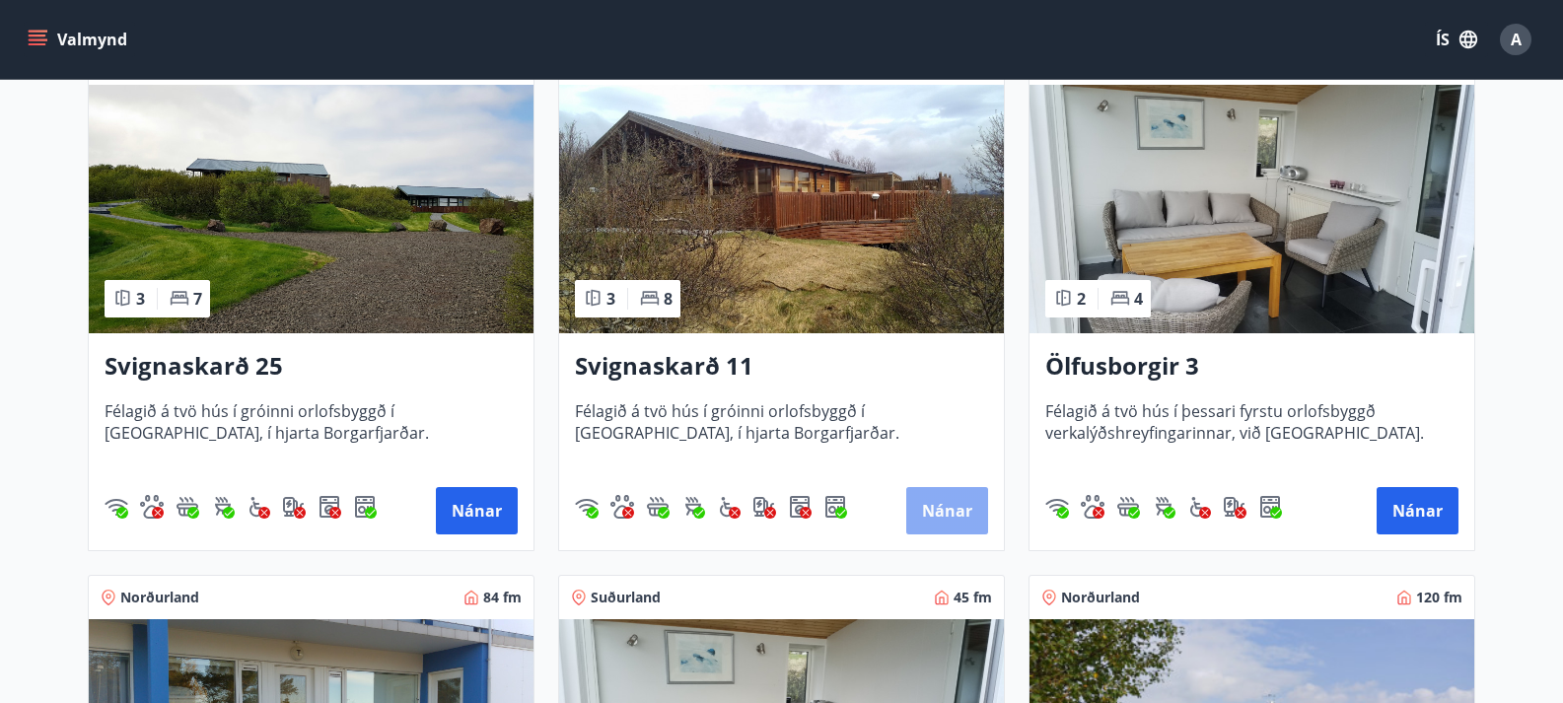
click at [970, 507] on button "Nánar" at bounding box center [947, 510] width 82 height 47
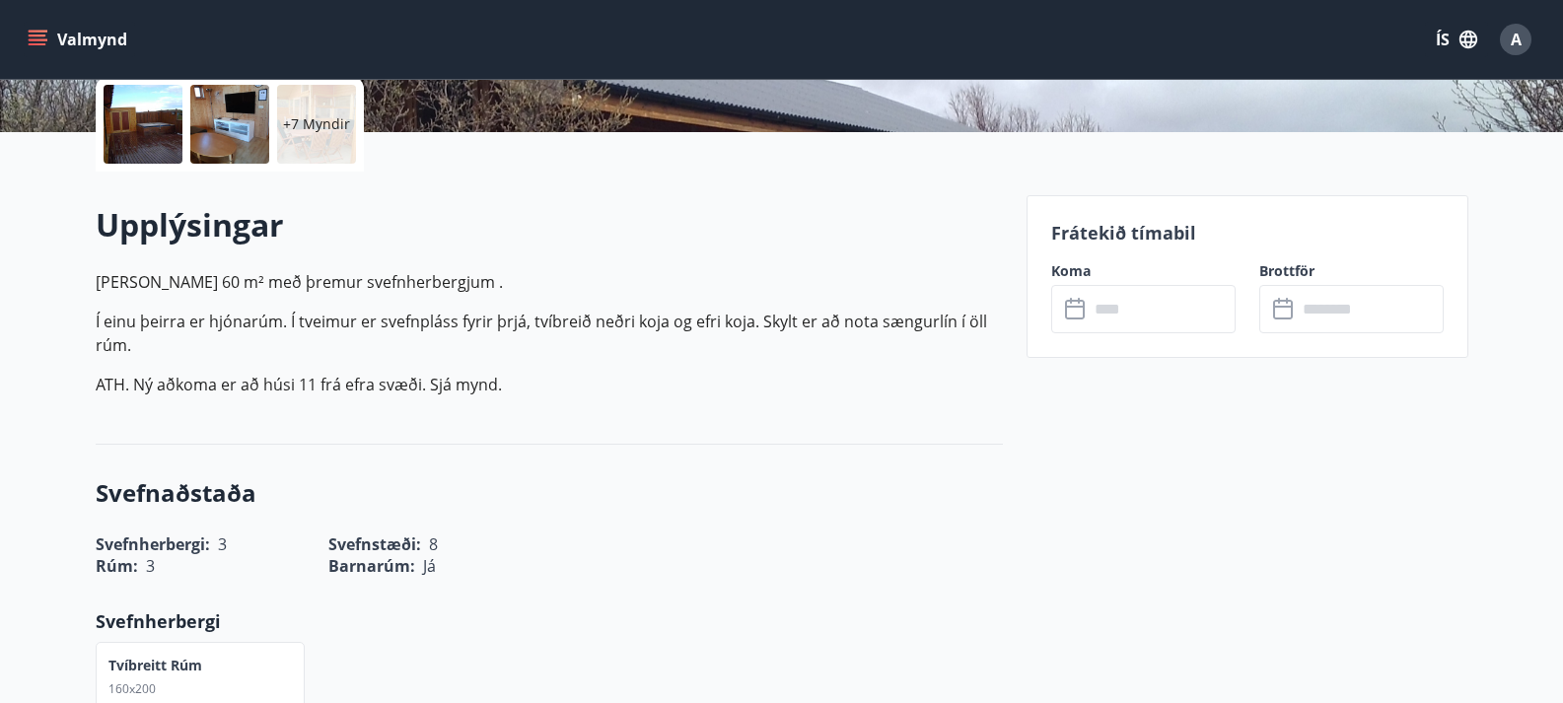
scroll to position [499, 0]
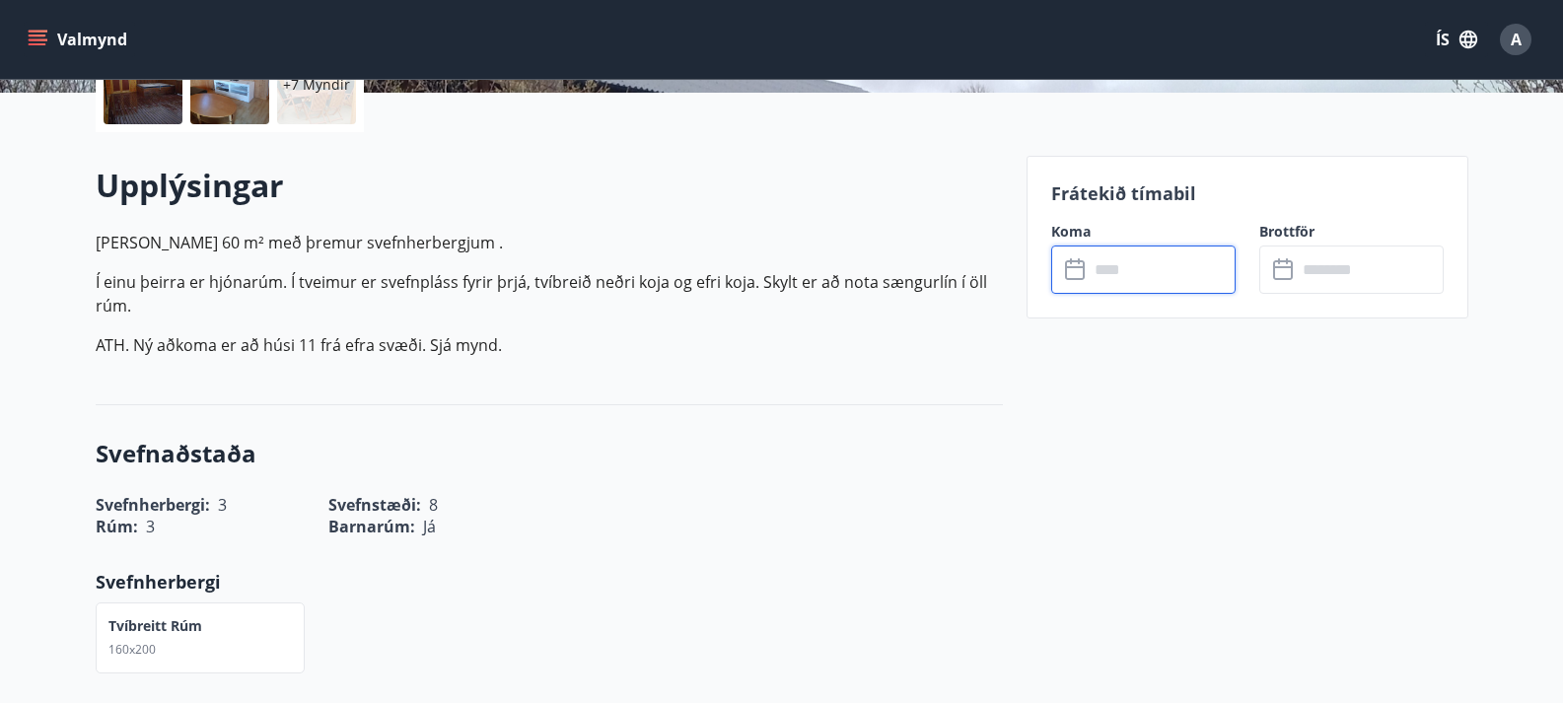
click at [1128, 272] on input "text" at bounding box center [1162, 270] width 147 height 48
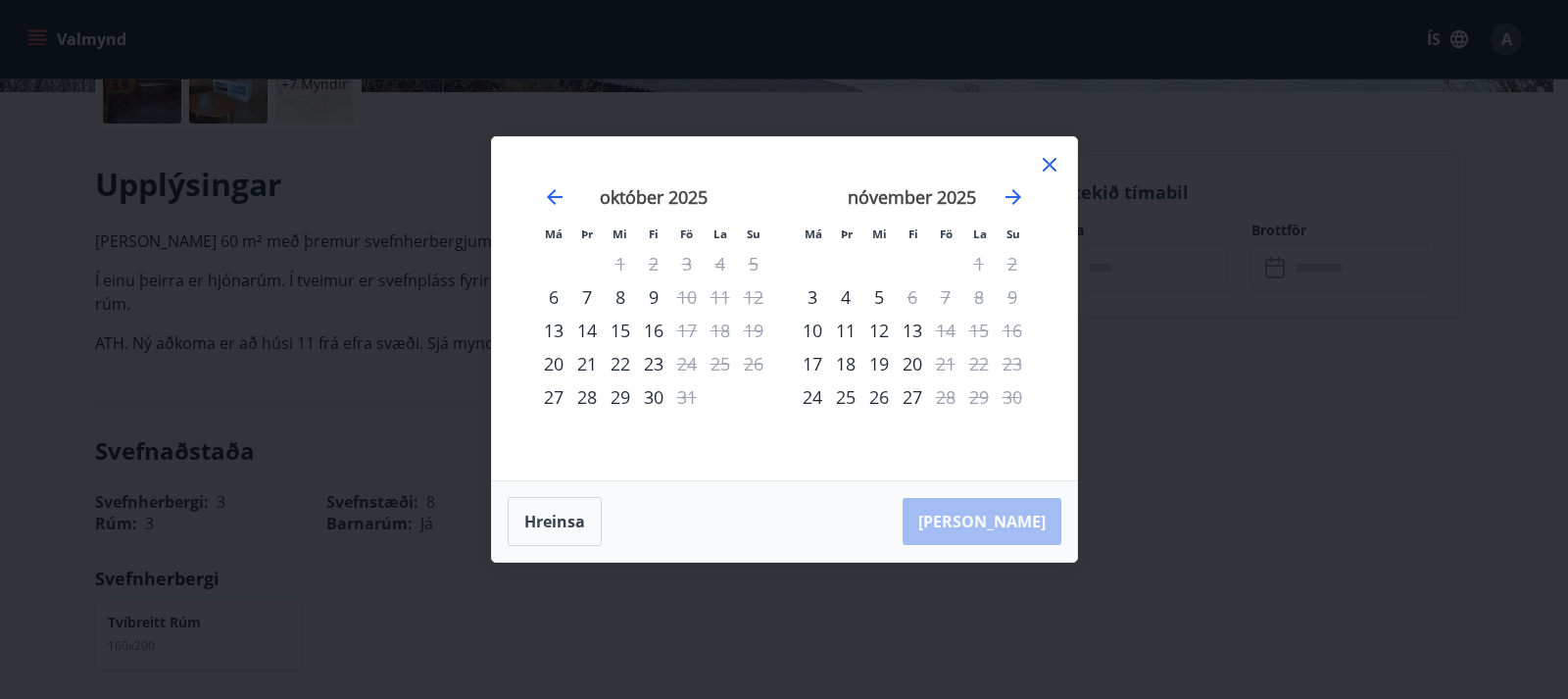
click at [1051, 166] on icon at bounding box center [1049, 165] width 24 height 24
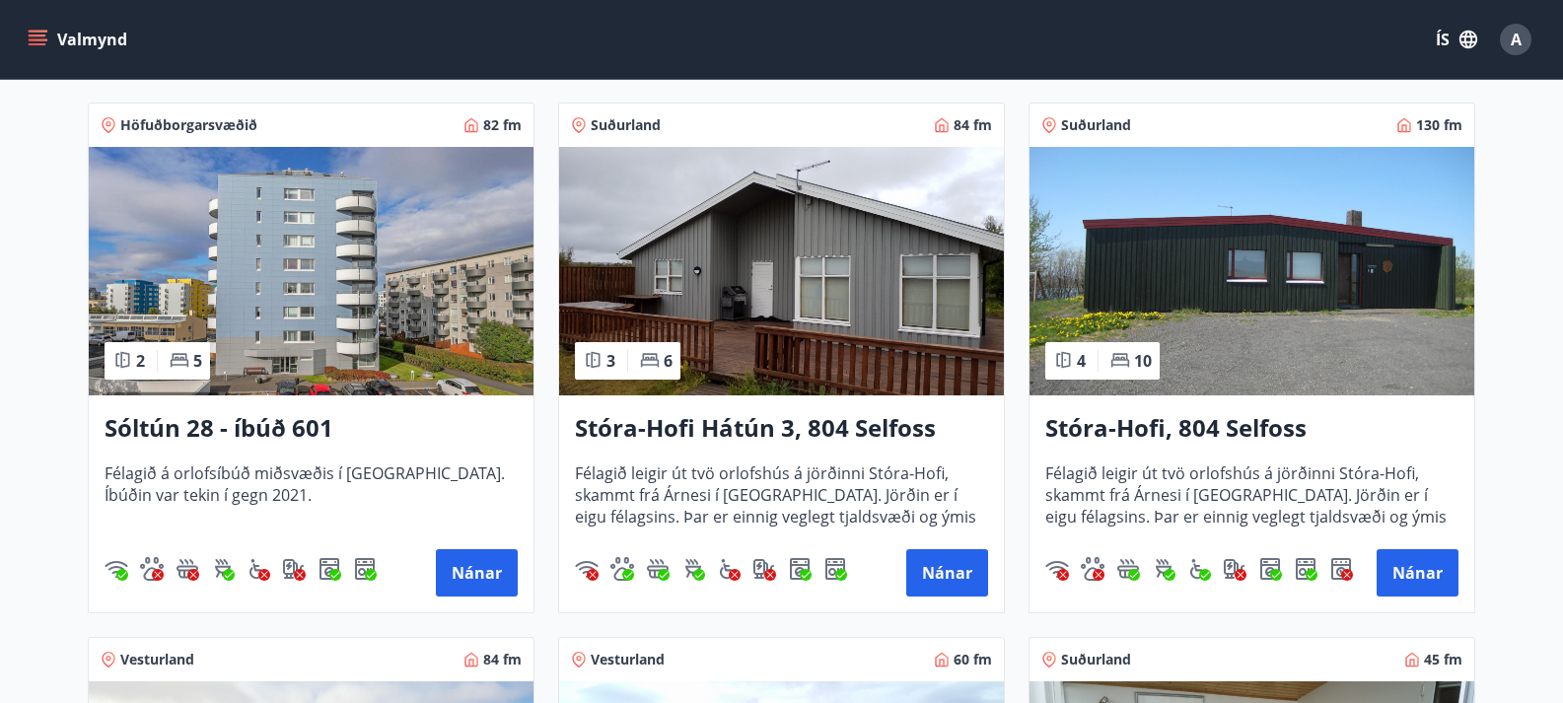
scroll to position [355, 0]
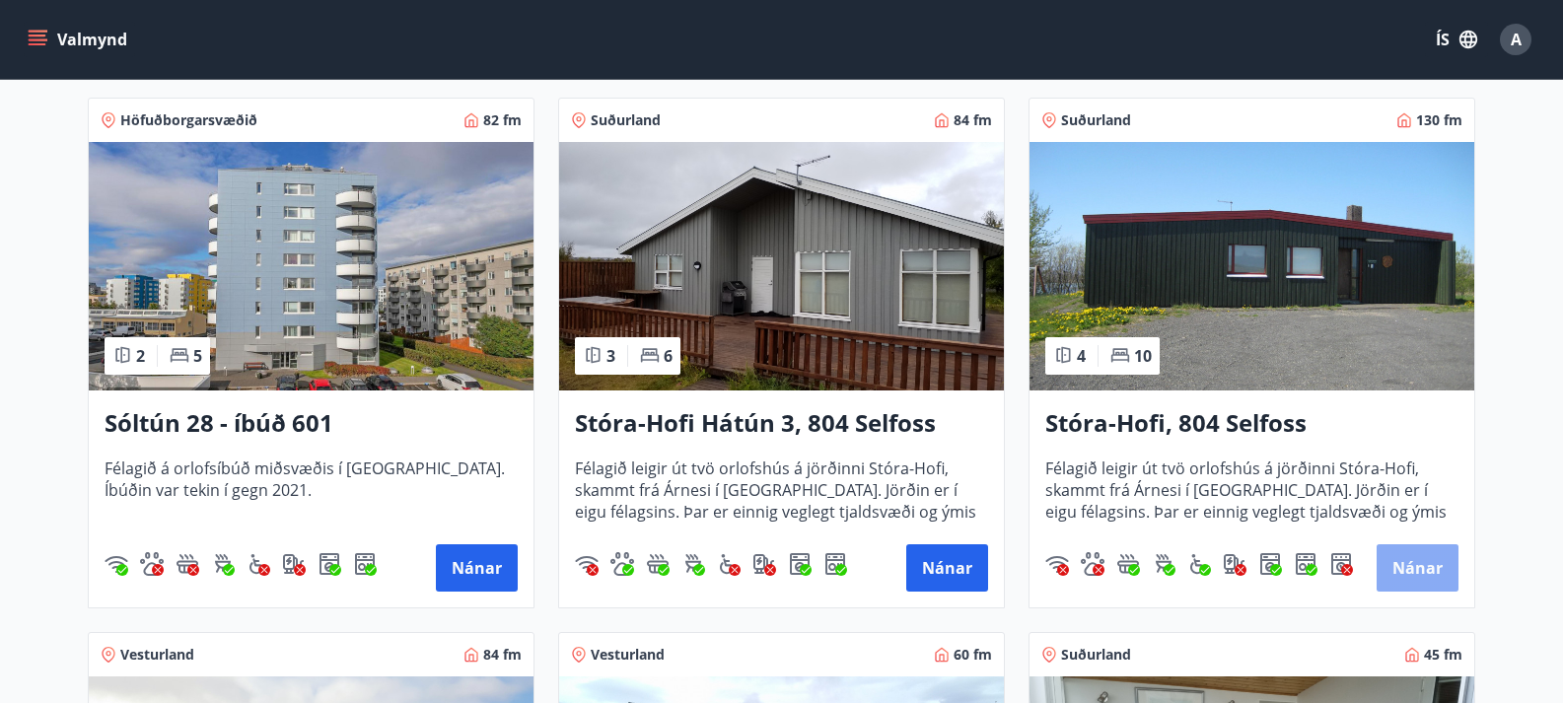
click at [1430, 571] on button "Nánar" at bounding box center [1418, 567] width 82 height 47
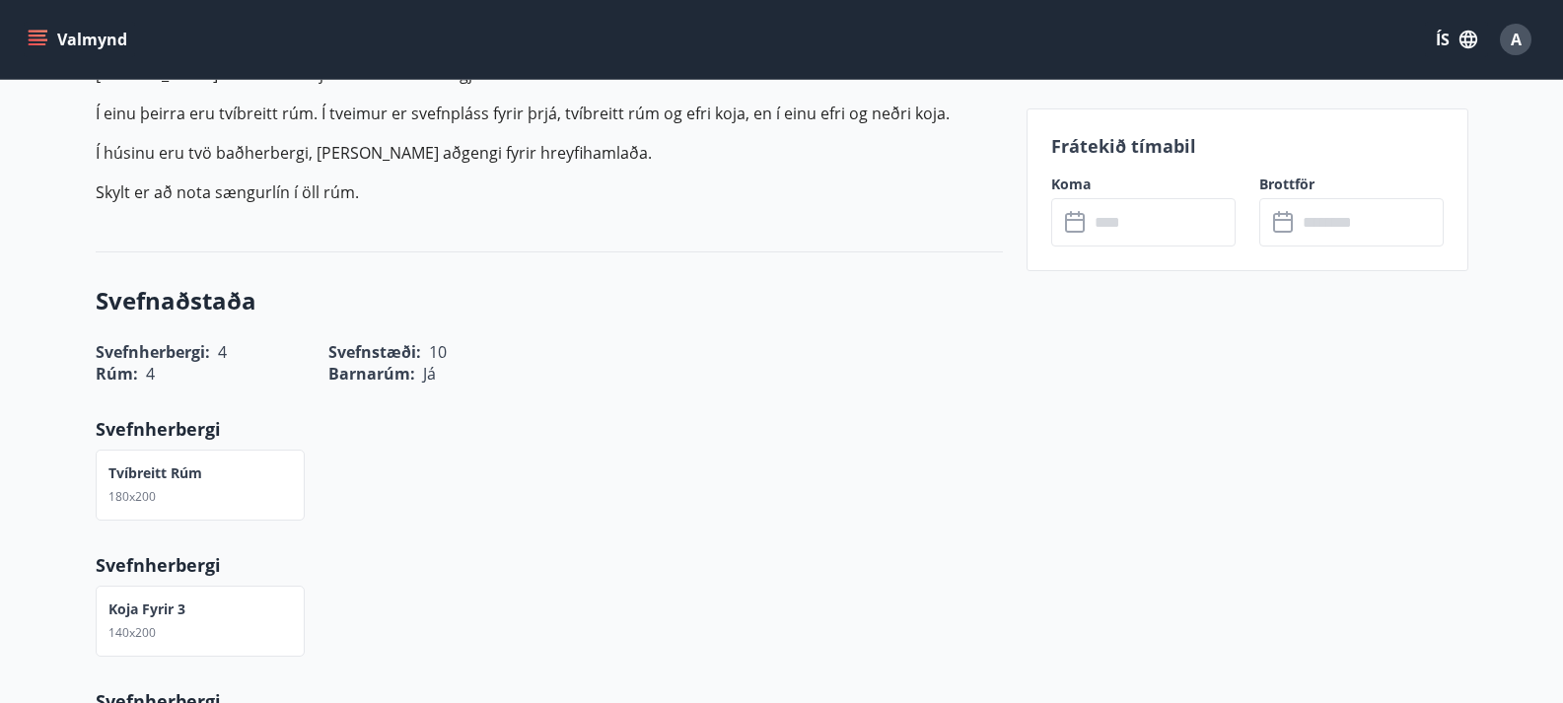
scroll to position [671, 0]
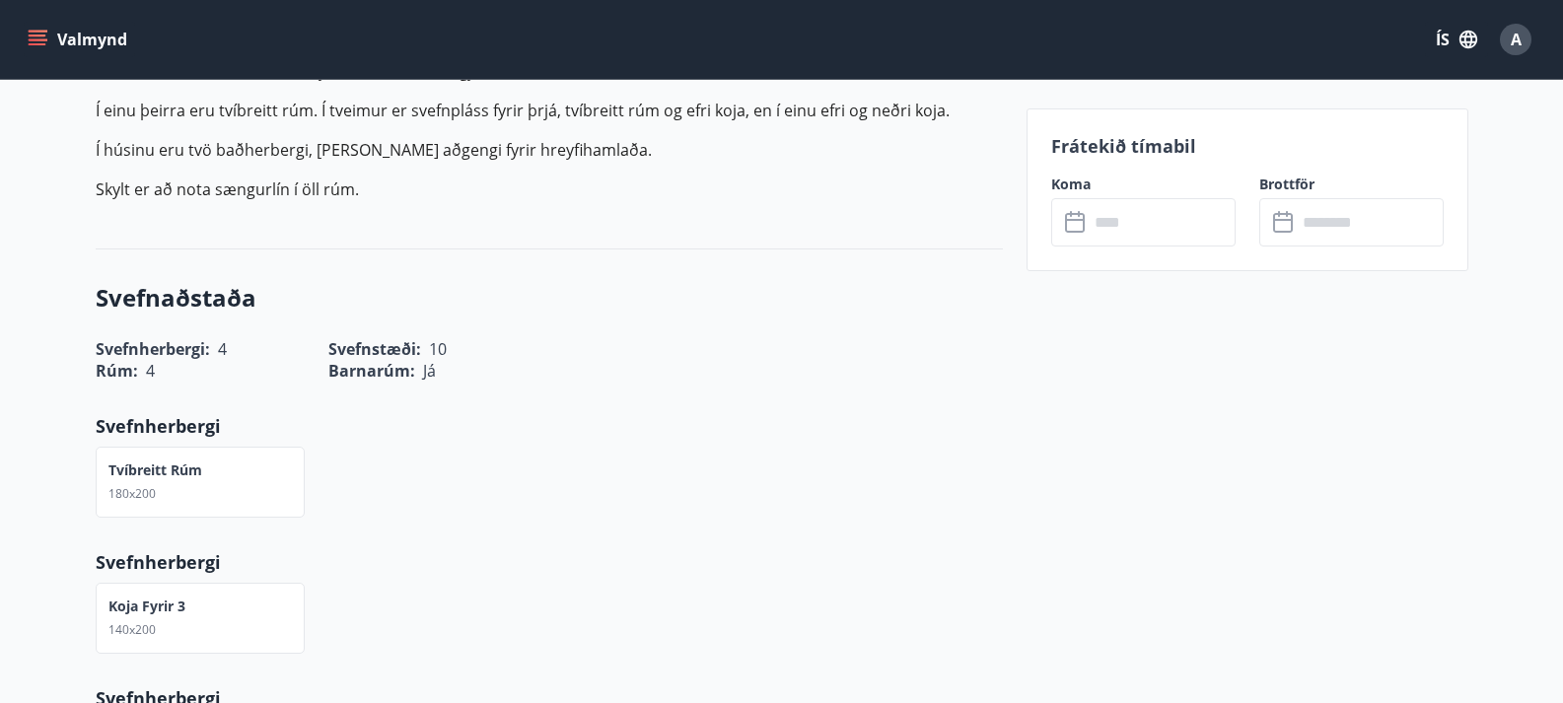
click at [1127, 228] on input "text" at bounding box center [1162, 222] width 147 height 48
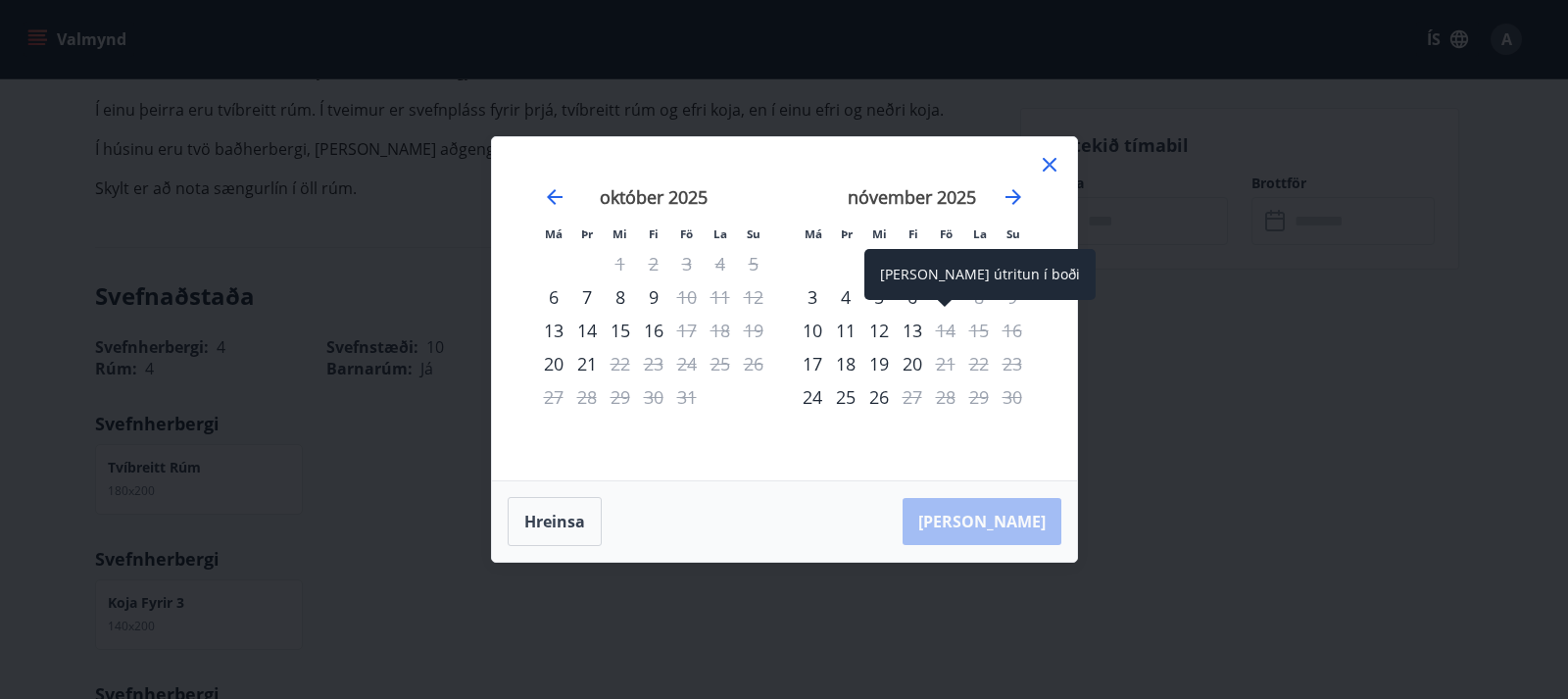
click at [943, 302] on span at bounding box center [945, 305] width 14 height 10
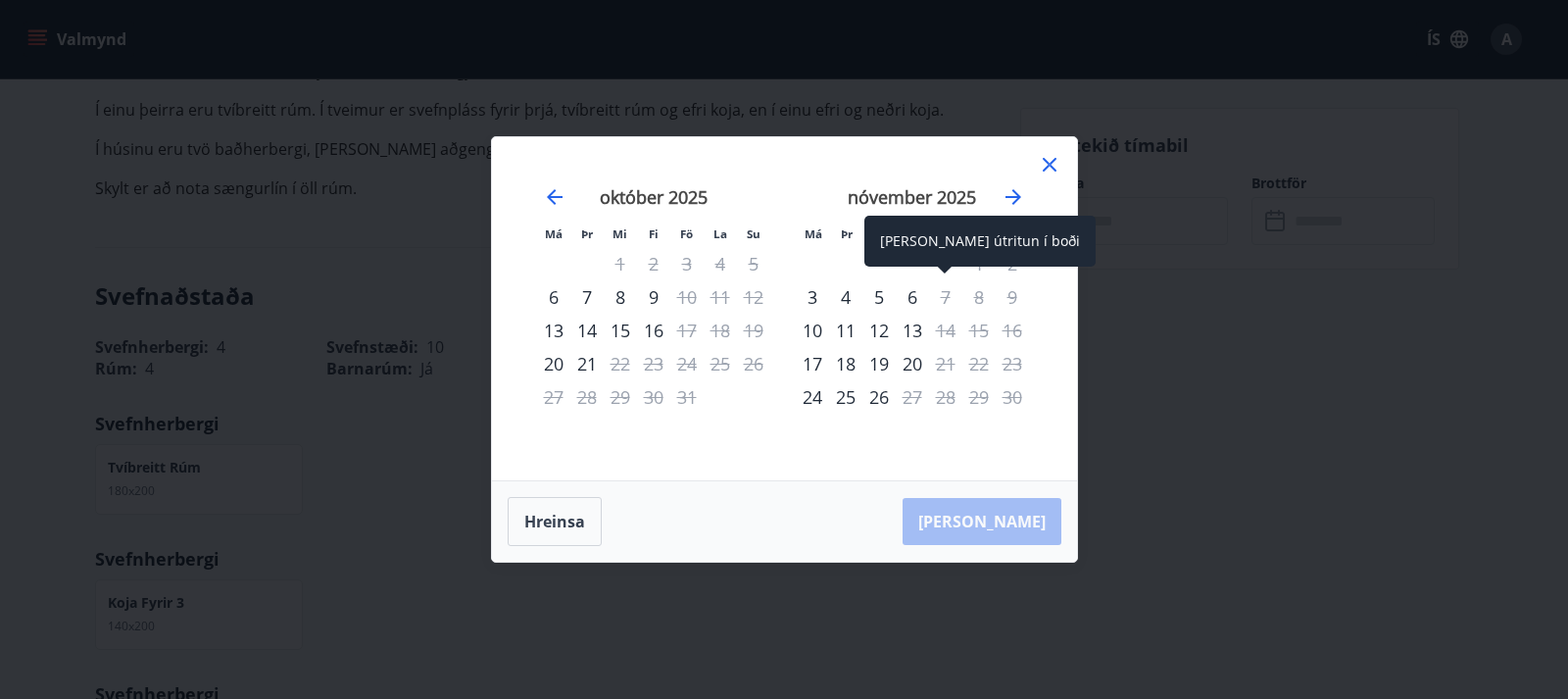
click at [947, 295] on div "7" at bounding box center [946, 297] width 34 height 34
click at [939, 298] on div "7" at bounding box center [946, 297] width 34 height 34
click at [944, 290] on div "7" at bounding box center [946, 297] width 34 height 34
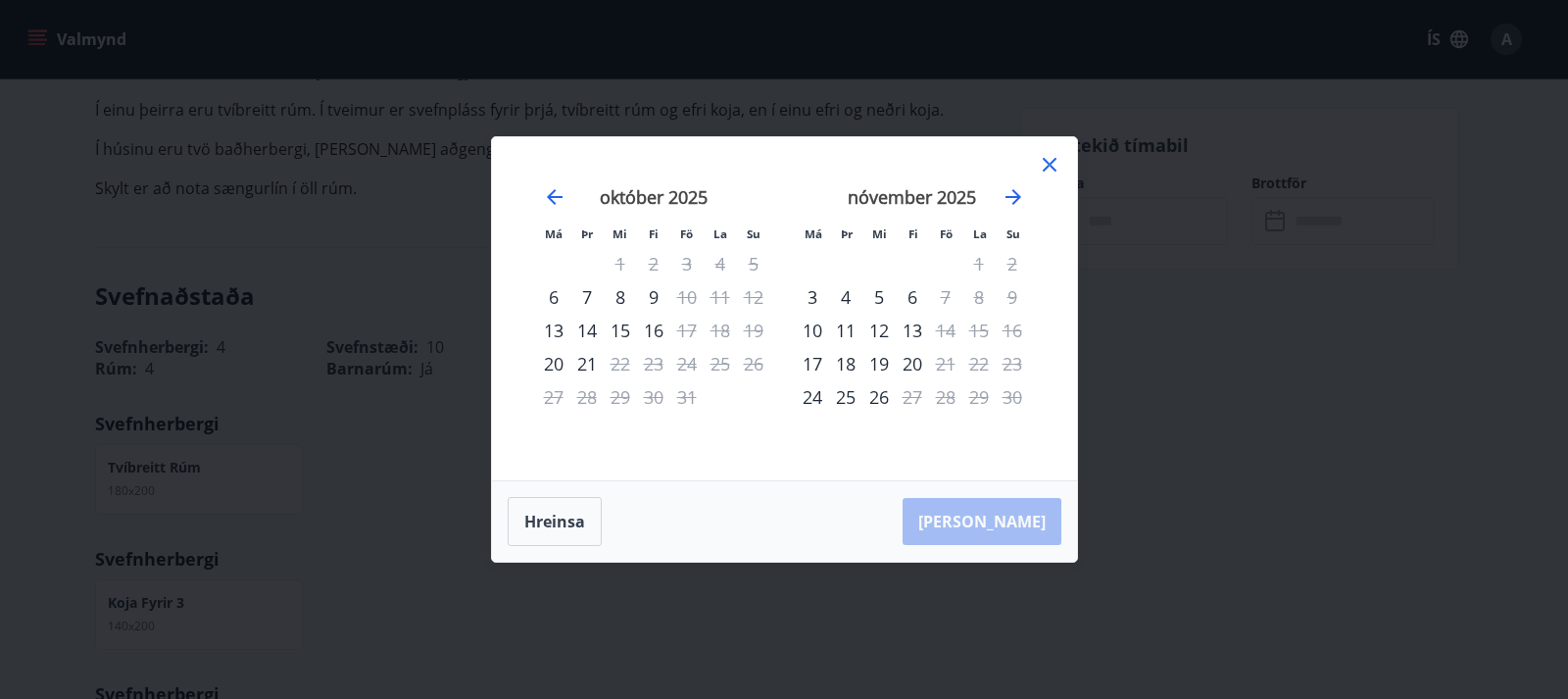
click at [1210, 327] on div "Má Þr Mi Fi Fö La Su Má Þr Mi Fi Fö La Su september 2025 1 2 3 4 5 6 7 8 9 10 1…" at bounding box center [784, 349] width 1568 height 699
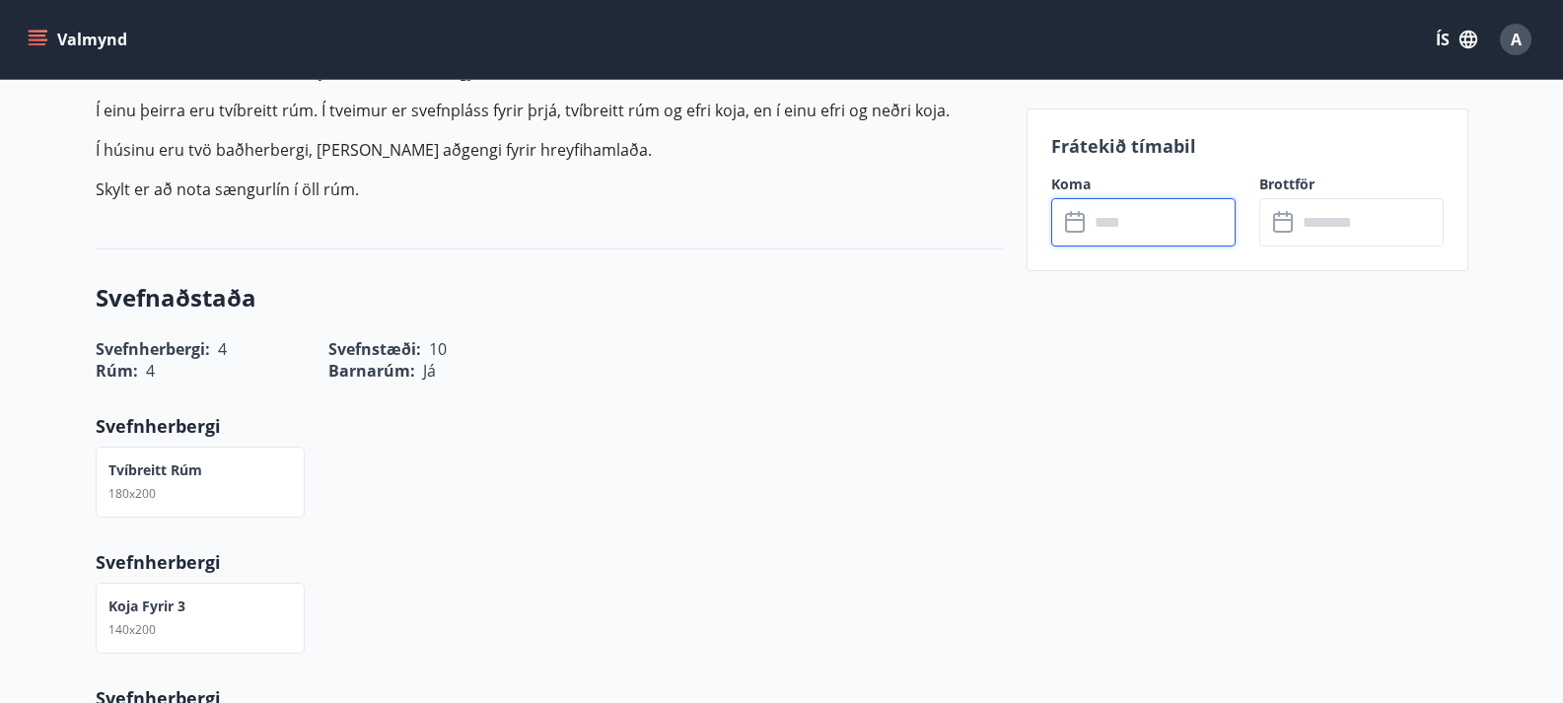
click at [1114, 226] on input "text" at bounding box center [1162, 222] width 147 height 48
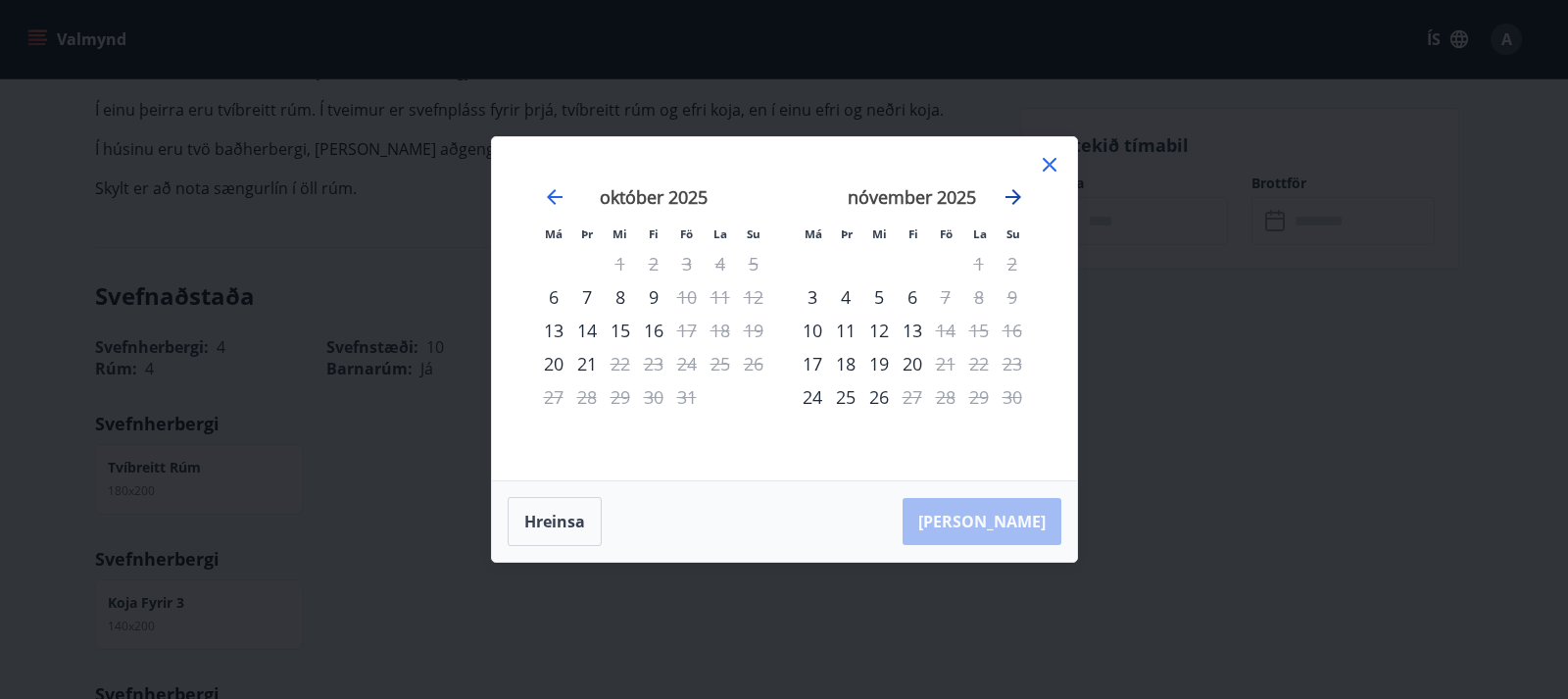
click at [1011, 199] on icon "Move forward to switch to the next month." at bounding box center [1014, 197] width 24 height 24
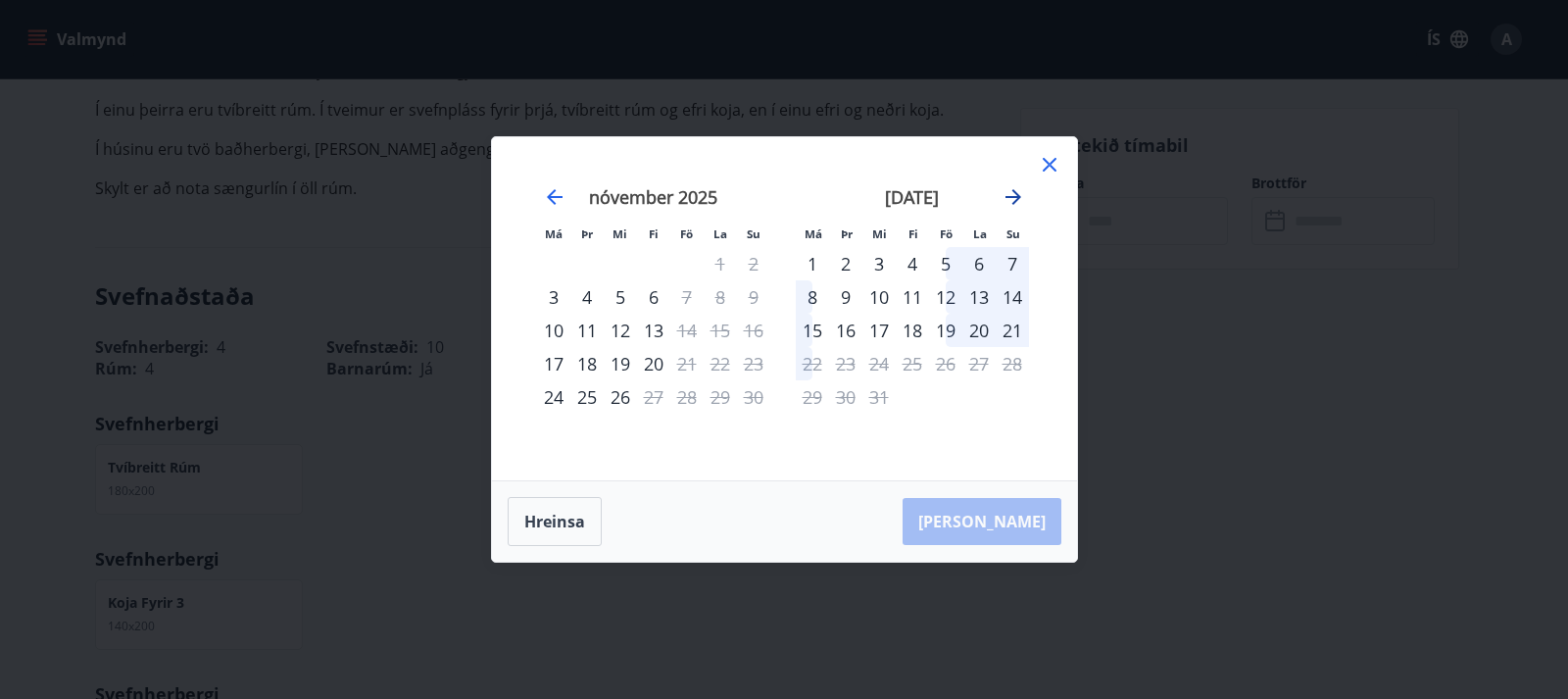
click at [1012, 198] on icon "Move forward to switch to the next month." at bounding box center [1014, 197] width 16 height 16
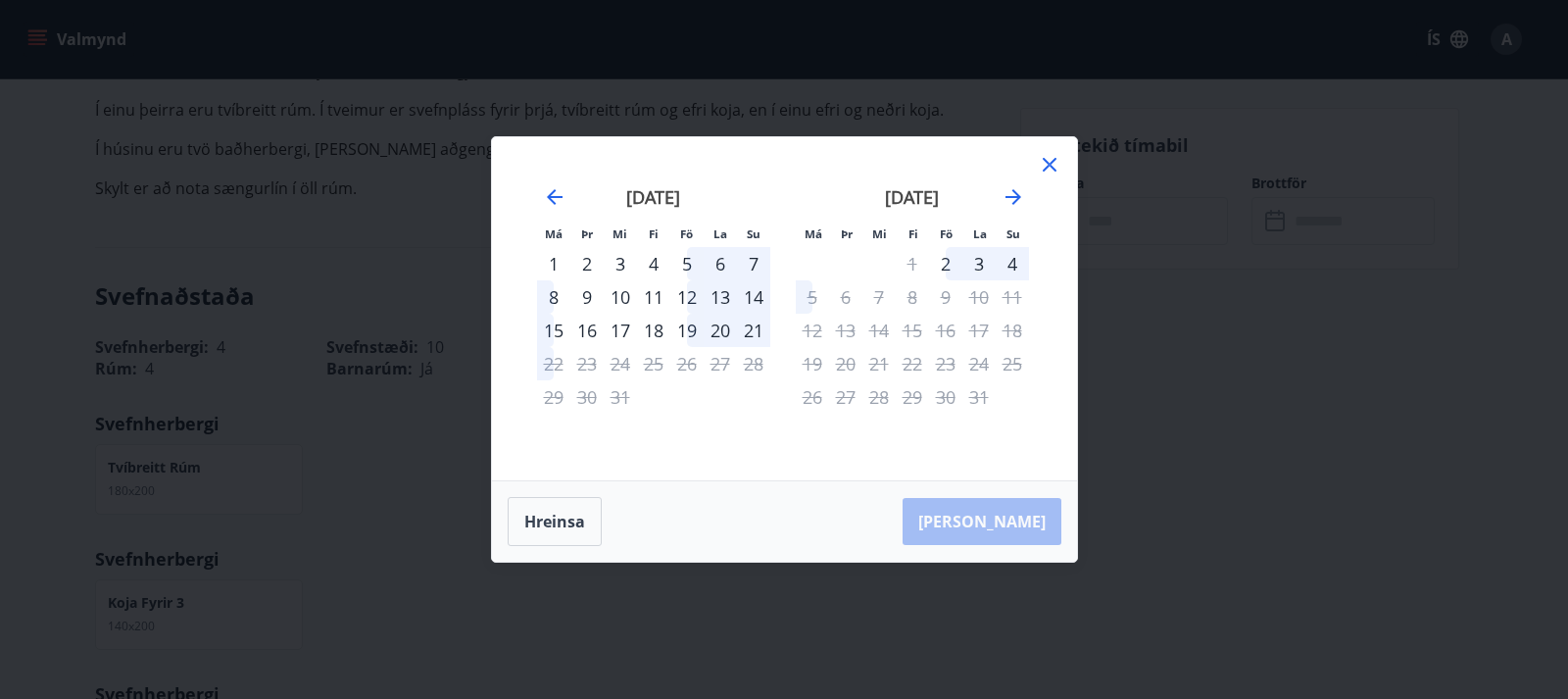
click at [1049, 167] on icon at bounding box center [1049, 165] width 24 height 24
